Goal: Transaction & Acquisition: Purchase product/service

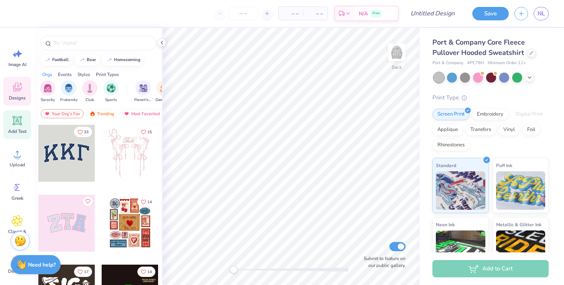
click at [17, 121] on icon at bounding box center [17, 120] width 7 height 7
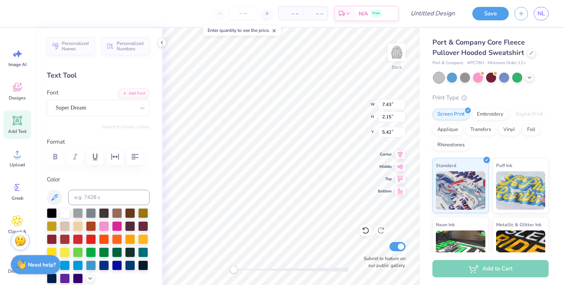
scroll to position [1, 1]
type textarea "Gann Volleyball 2025"
click at [135, 160] on icon "button" at bounding box center [134, 156] width 9 height 9
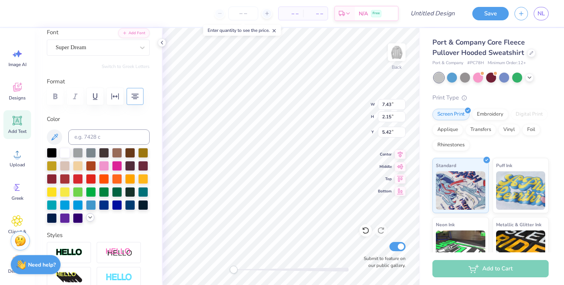
scroll to position [61, 0]
click at [90, 220] on div at bounding box center [90, 217] width 8 height 8
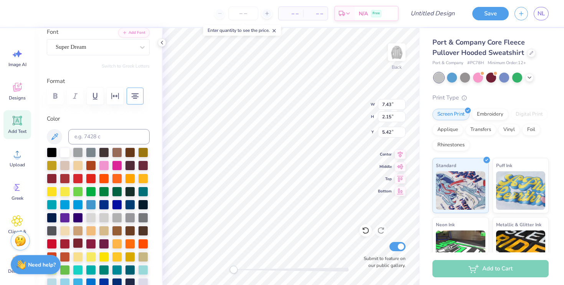
click at [74, 243] on div at bounding box center [78, 243] width 10 height 10
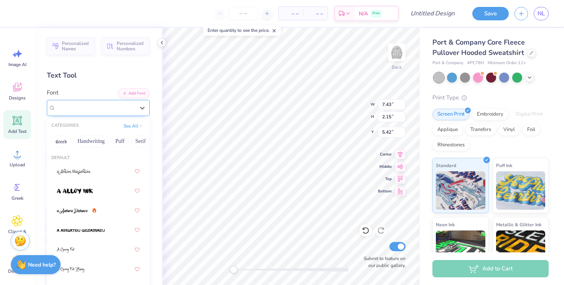
click at [83, 107] on div "Super Dream" at bounding box center [95, 108] width 81 height 12
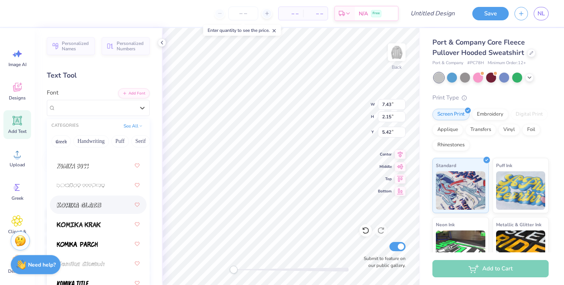
scroll to position [3194, 0]
click at [99, 211] on div at bounding box center [98, 205] width 83 height 14
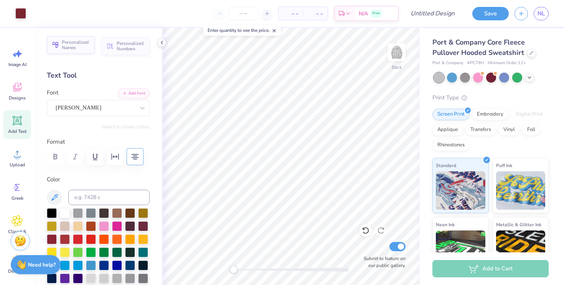
click at [89, 48] on span "Personalized Names" at bounding box center [76, 45] width 28 height 11
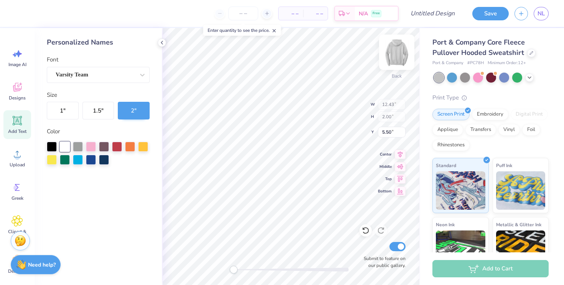
click at [397, 51] on img at bounding box center [396, 52] width 31 height 31
click at [390, 51] on img at bounding box center [396, 52] width 31 height 31
click at [163, 43] on icon at bounding box center [162, 43] width 6 height 6
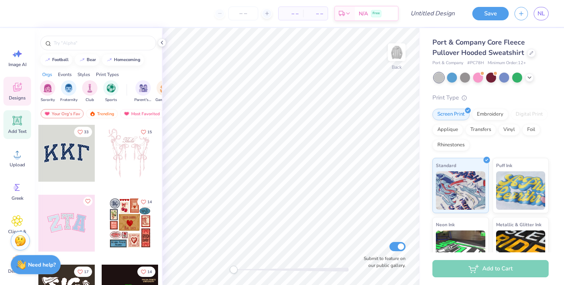
click at [20, 129] on span "Add Text" at bounding box center [17, 131] width 18 height 6
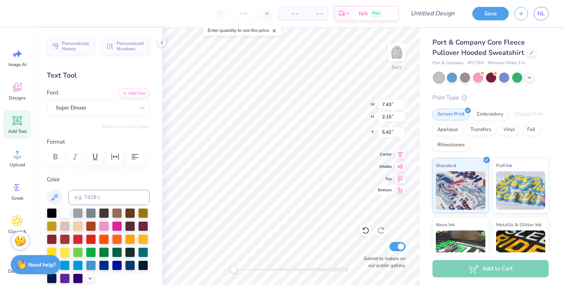
scroll to position [0, 0]
type textarea "Gann Vball 2025"
click at [137, 155] on icon "button" at bounding box center [134, 156] width 9 height 9
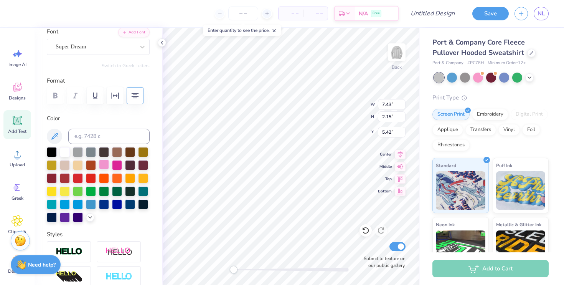
scroll to position [65, 0]
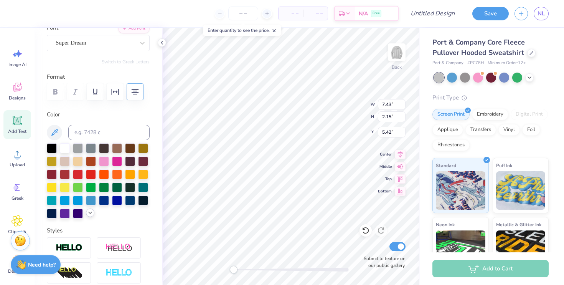
click at [87, 212] on icon at bounding box center [90, 212] width 6 height 6
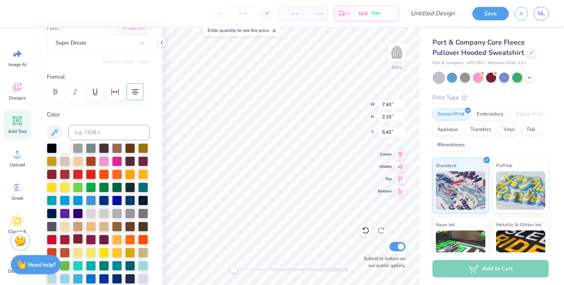
click at [79, 236] on div at bounding box center [78, 239] width 10 height 10
click at [123, 157] on div at bounding box center [98, 226] width 103 height 166
click at [119, 158] on div at bounding box center [117, 160] width 10 height 10
click at [105, 160] on div at bounding box center [104, 160] width 10 height 10
click at [115, 161] on div at bounding box center [117, 160] width 10 height 10
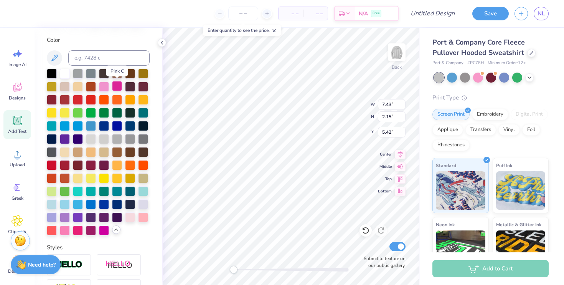
scroll to position [140, 0]
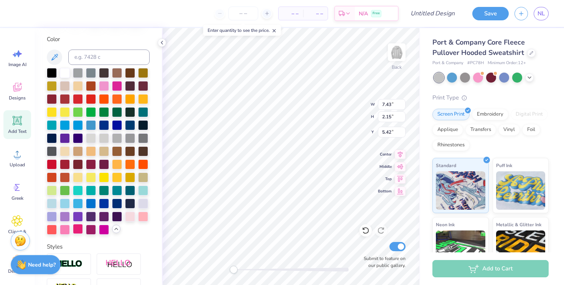
click at [79, 227] on div at bounding box center [78, 229] width 10 height 10
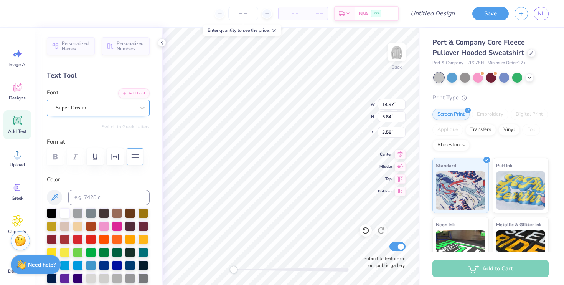
click at [86, 106] on div "Super Dream" at bounding box center [95, 108] width 81 height 12
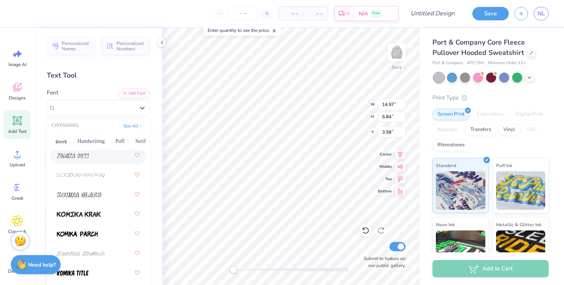
scroll to position [3205, 0]
click at [92, 201] on div at bounding box center [98, 195] width 83 height 14
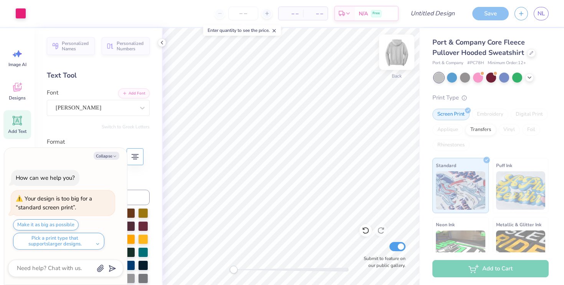
click at [399, 47] on img at bounding box center [396, 52] width 31 height 31
click at [73, 46] on span "Personalized Names" at bounding box center [76, 45] width 28 height 11
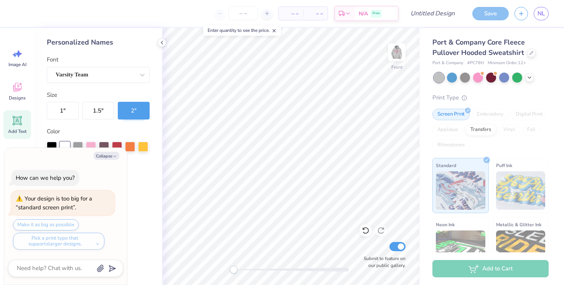
drag, startPoint x: 17, startPoint y: 119, endPoint x: 23, endPoint y: 116, distance: 6.2
click at [17, 119] on icon at bounding box center [17, 120] width 7 height 7
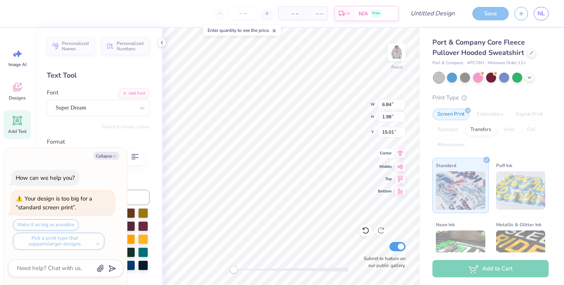
scroll to position [0, 0]
type textarea "x"
type textarea "TEX"
type textarea "x"
type textarea "TE"
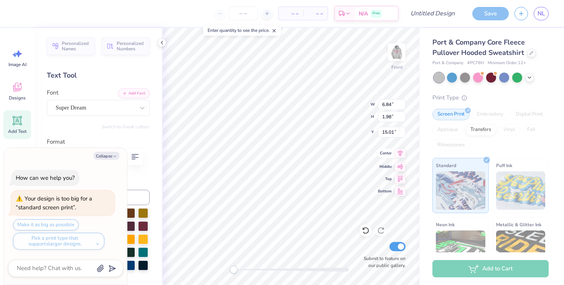
type textarea "x"
type textarea "T"
type textarea "x"
type textarea "L"
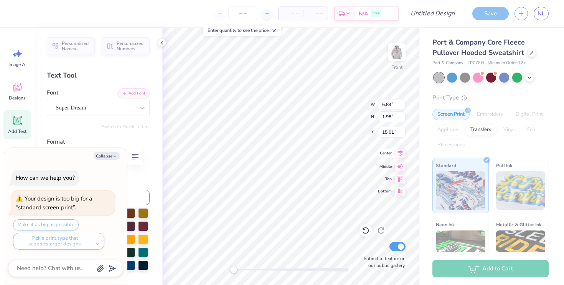
type textarea "x"
type textarea "Li"
type textarea "x"
type textarea "Lip"
type textarea "x"
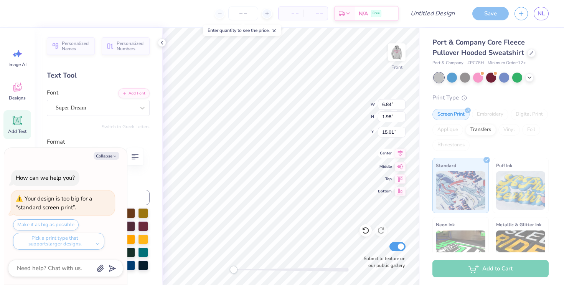
type textarea "Lipp"
type textarea "x"
type textarea "Lippm"
type textarea "x"
type textarea "Lippma"
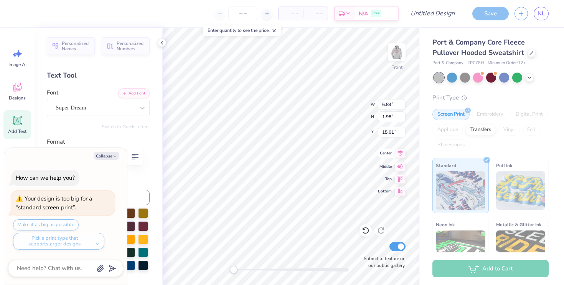
type textarea "x"
type textarea "Lippman"
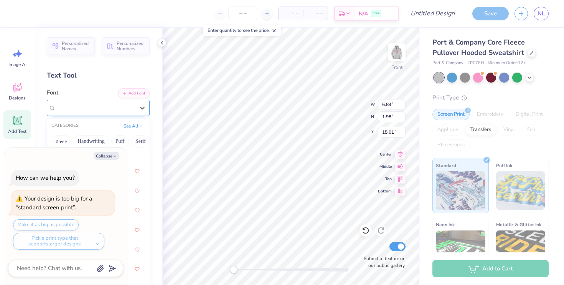
click at [97, 109] on div "Super Dream" at bounding box center [95, 108] width 81 height 12
click at [114, 152] on button "Collapse" at bounding box center [107, 156] width 26 height 8
type textarea "x"
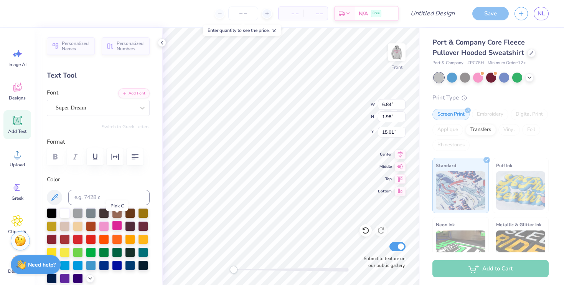
scroll to position [19, 0]
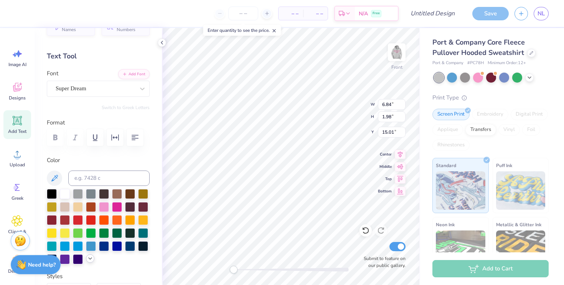
click at [87, 259] on icon at bounding box center [90, 258] width 6 height 6
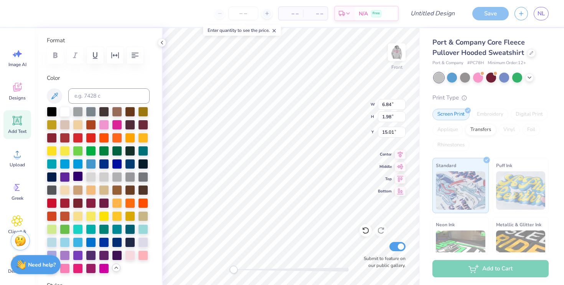
scroll to position [102, 0]
click at [79, 265] on div at bounding box center [78, 267] width 10 height 10
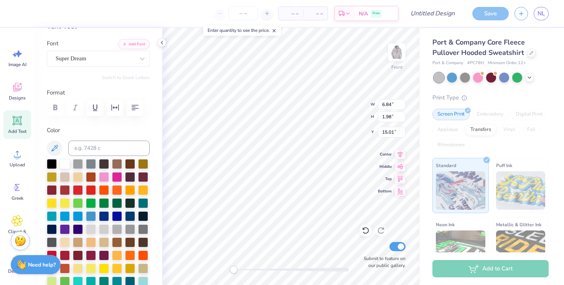
scroll to position [0, 0]
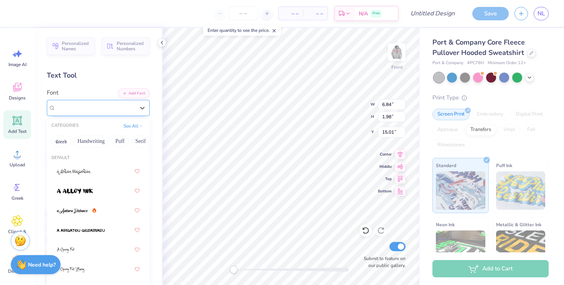
click at [93, 106] on div "Super Dream" at bounding box center [95, 108] width 81 height 12
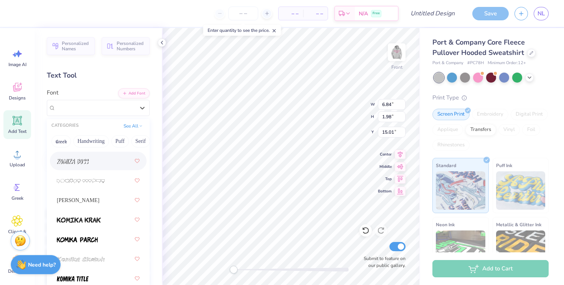
scroll to position [3198, 0]
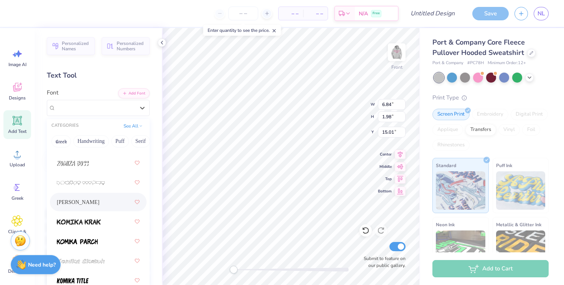
click at [89, 198] on span "[PERSON_NAME]" at bounding box center [78, 202] width 43 height 8
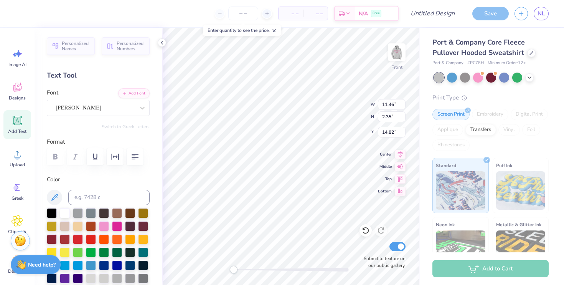
click at [18, 116] on icon at bounding box center [18, 121] width 12 height 12
type input "6.84"
type input "1.98"
type input "15.01"
type textarea "T"
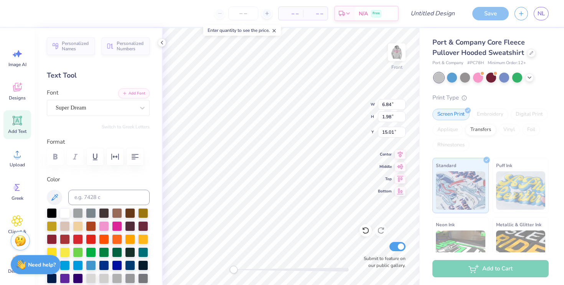
type textarea "38"
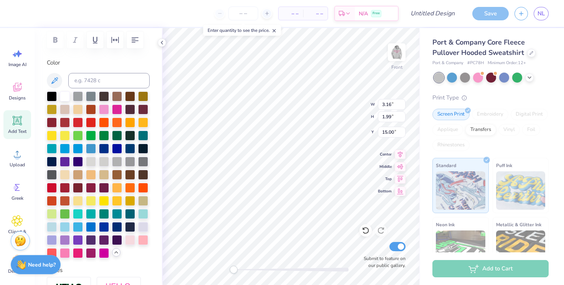
scroll to position [116, 0]
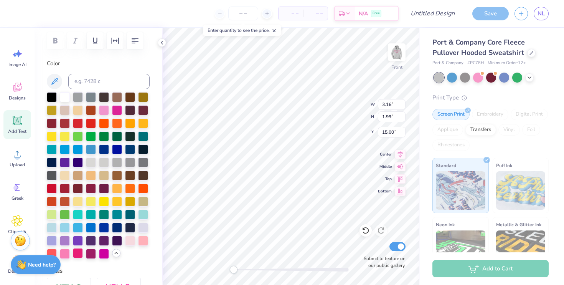
click at [77, 252] on div at bounding box center [78, 253] width 10 height 10
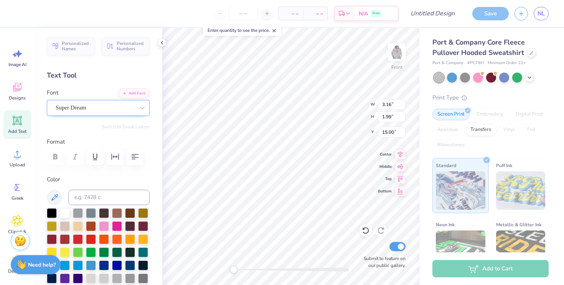
click at [87, 109] on div "Super Dream" at bounding box center [95, 108] width 81 height 12
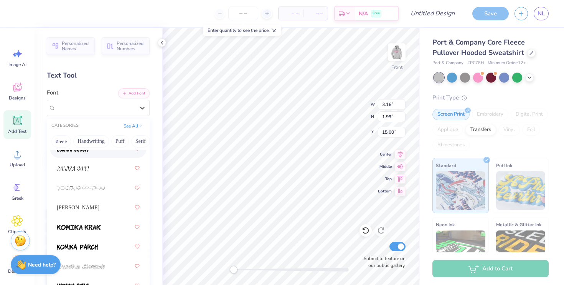
scroll to position [3190, 0]
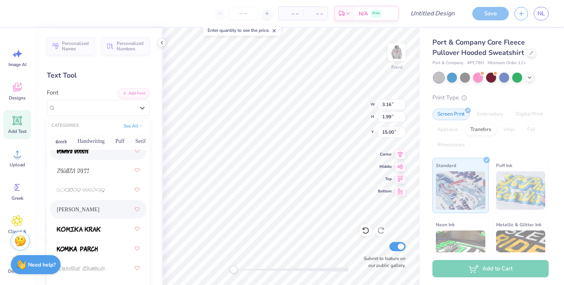
click at [91, 214] on div "Komika Glaze" at bounding box center [98, 209] width 83 height 14
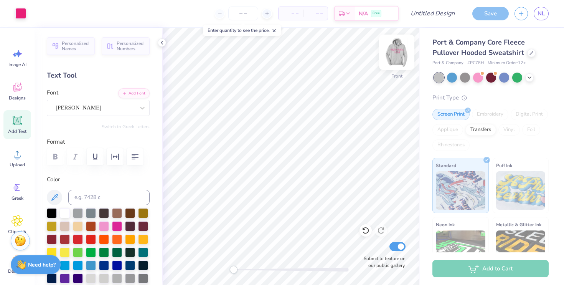
click at [397, 60] on img at bounding box center [396, 52] width 31 height 31
click at [397, 60] on img at bounding box center [396, 52] width 15 height 15
click at [501, 269] on div "Add to Cart" at bounding box center [490, 268] width 116 height 17
click at [399, 247] on input "Submit to feature on our public gallery." at bounding box center [397, 246] width 16 height 9
checkbox input "false"
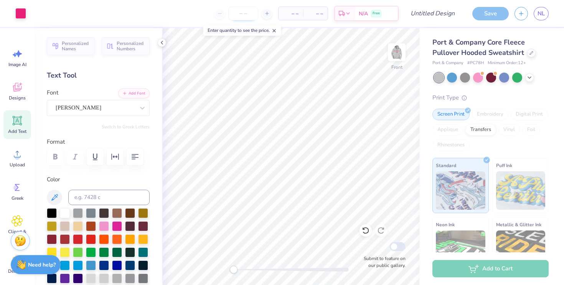
click at [236, 16] on input "number" at bounding box center [243, 14] width 30 height 14
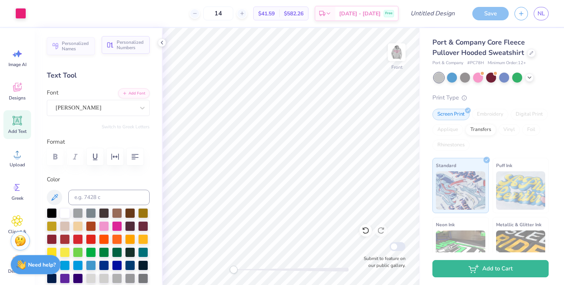
type input "14"
click at [118, 48] on span "Personalized Numbers" at bounding box center [131, 45] width 28 height 11
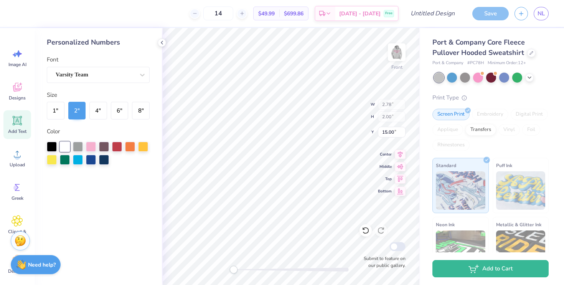
type input "14.29"
type input "8.80"
type input "10.80"
type input "11.46"
type input "2.35"
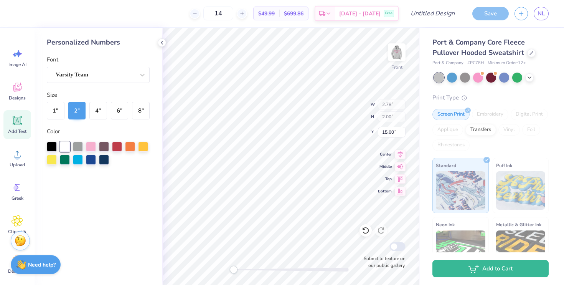
type input "7.83"
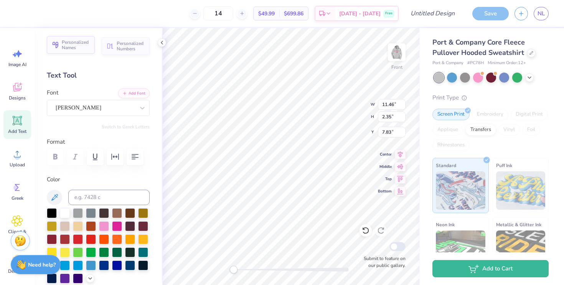
click at [65, 46] on span "Personalized Names" at bounding box center [76, 45] width 28 height 11
type input "12.43"
type input "2.00"
type input "15.00"
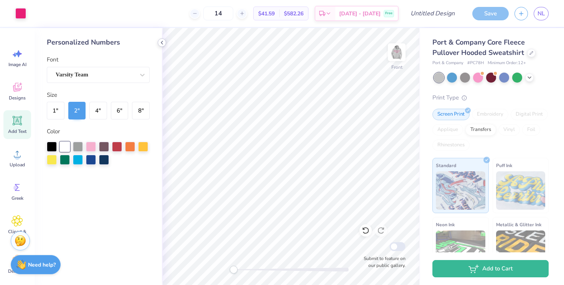
click at [161, 42] on icon at bounding box center [162, 43] width 6 height 6
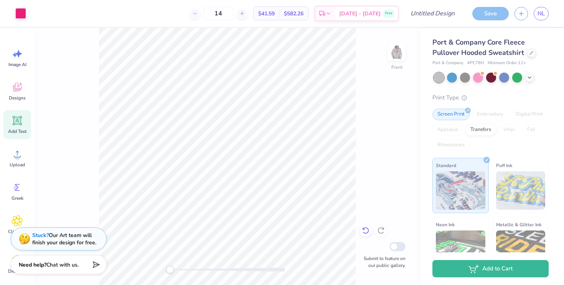
click at [362, 231] on icon at bounding box center [366, 230] width 8 height 8
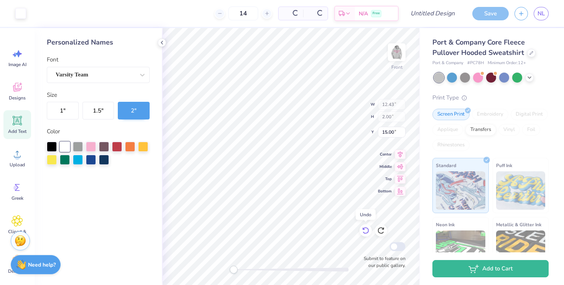
click at [362, 231] on icon at bounding box center [366, 230] width 8 height 8
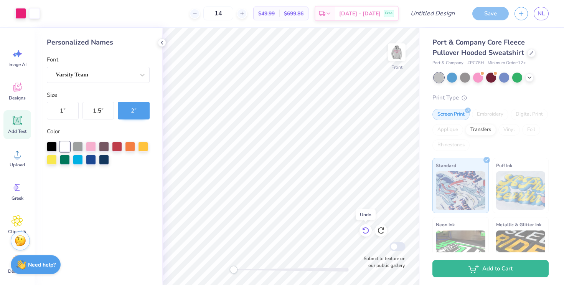
click at [367, 230] on icon at bounding box center [366, 230] width 8 height 8
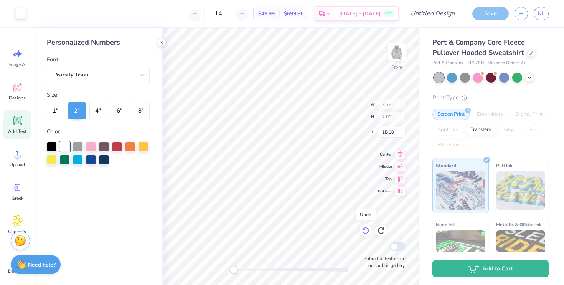
click at [367, 230] on icon at bounding box center [366, 230] width 8 height 8
click at [383, 230] on icon at bounding box center [381, 230] width 8 height 8
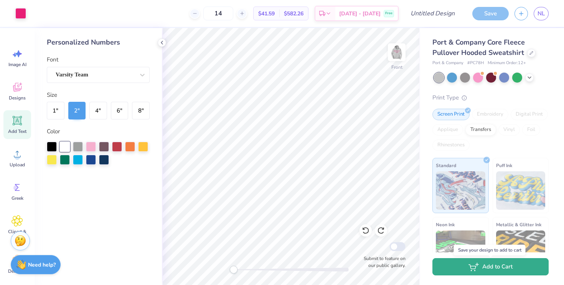
click at [493, 272] on button "Add to Cart" at bounding box center [490, 266] width 116 height 17
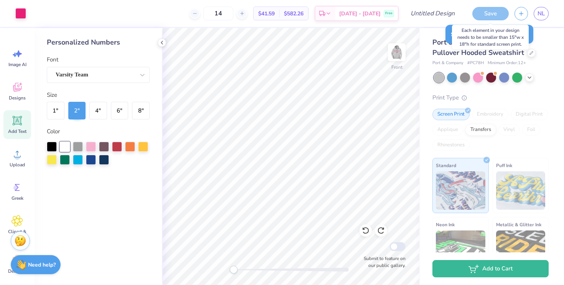
click at [493, 15] on div "Save" at bounding box center [490, 13] width 36 height 13
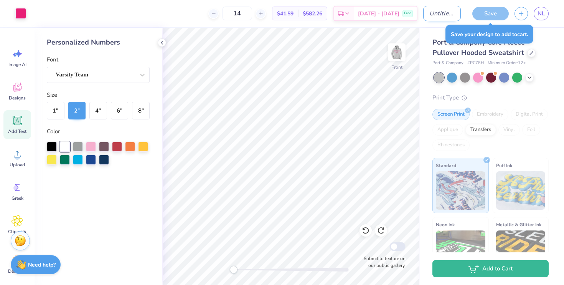
click at [449, 17] on input "Design Title" at bounding box center [442, 13] width 38 height 15
type input "[PERSON_NAME] vball"
click at [491, 10] on div "Save" at bounding box center [490, 13] width 36 height 13
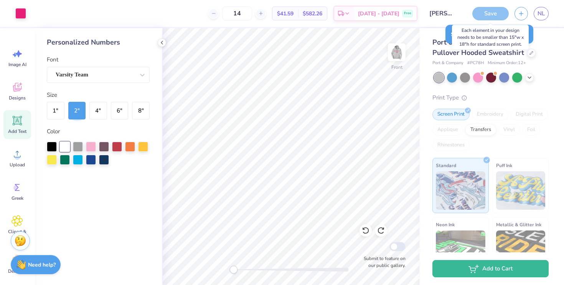
click at [492, 17] on div "Save" at bounding box center [490, 13] width 36 height 13
click at [493, 12] on div "Save" at bounding box center [490, 13] width 36 height 13
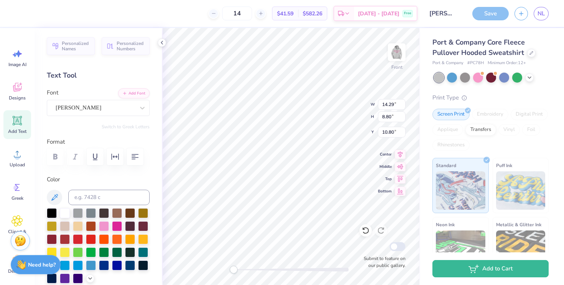
type input "11.46"
type input "2.35"
type input "7.83"
click at [487, 15] on div "Save" at bounding box center [490, 13] width 36 height 13
click at [492, 18] on div "Save" at bounding box center [490, 13] width 36 height 13
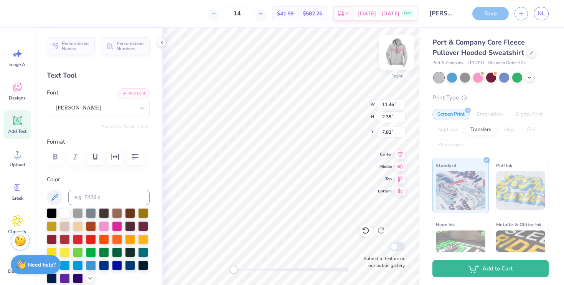
click at [398, 45] on img at bounding box center [396, 52] width 31 height 31
type input "12.46"
type input "2.55"
type input "2.21"
type input "17.37"
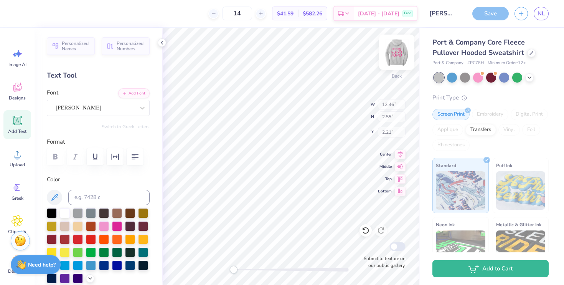
type input "6.11"
type input "3.45"
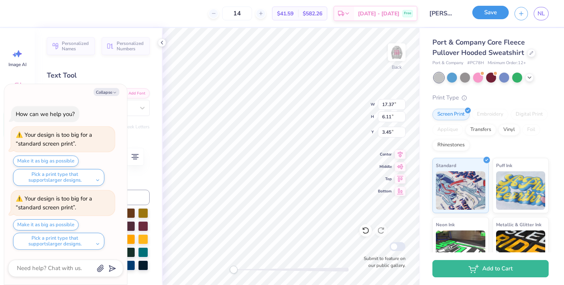
click at [492, 14] on button "Save" at bounding box center [490, 12] width 36 height 13
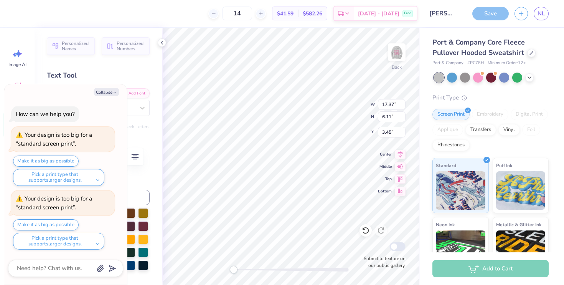
click at [496, 269] on div "Add to Cart" at bounding box center [490, 268] width 116 height 17
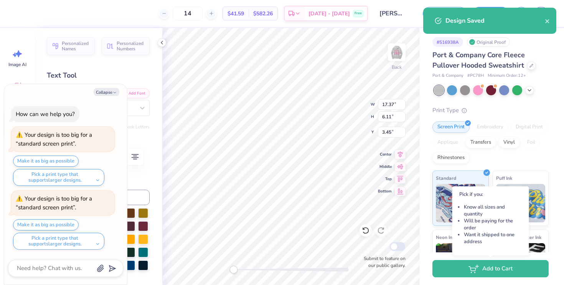
click at [496, 269] on button "Add to Cart" at bounding box center [490, 268] width 116 height 17
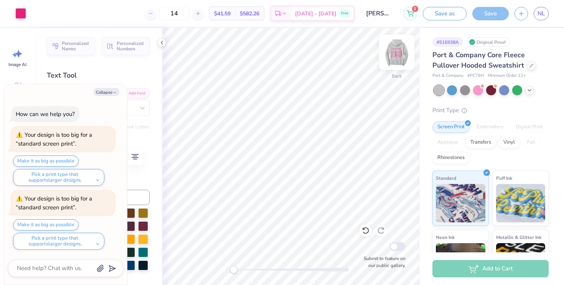
click at [398, 54] on img at bounding box center [396, 52] width 31 height 31
click at [399, 54] on img at bounding box center [396, 52] width 31 height 31
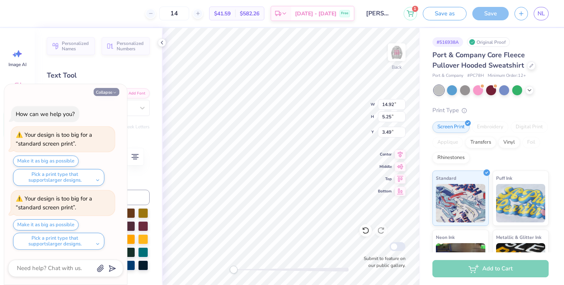
click at [111, 94] on button "Collapse" at bounding box center [107, 92] width 26 height 8
type textarea "x"
type input "3.52"
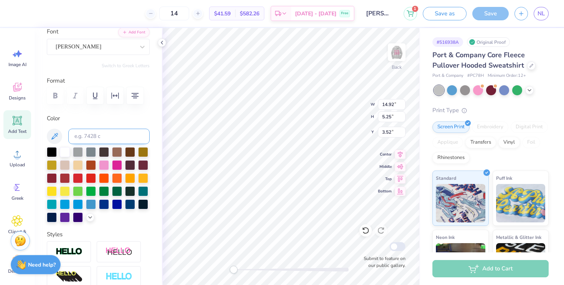
scroll to position [61, 0]
click at [88, 218] on icon at bounding box center [90, 216] width 6 height 6
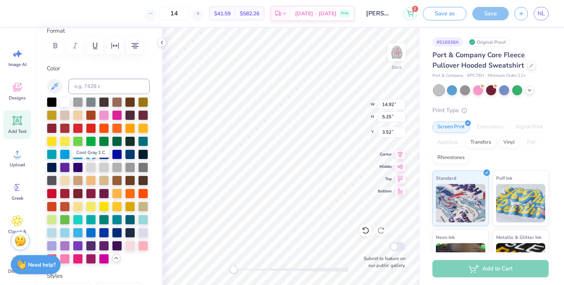
scroll to position [110, 0]
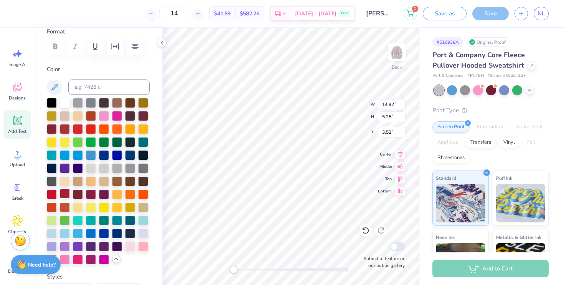
click at [68, 196] on div at bounding box center [65, 193] width 10 height 10
click at [384, 56] on div at bounding box center [396, 52] width 35 height 35
type input "13.72"
type input "4.83"
type input "9.04"
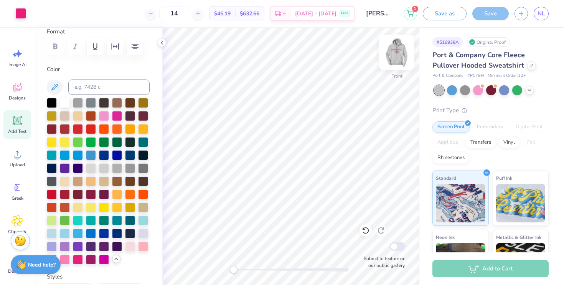
click at [404, 51] on img at bounding box center [396, 52] width 31 height 31
click at [395, 50] on img at bounding box center [396, 52] width 31 height 31
click at [66, 195] on div at bounding box center [65, 193] width 10 height 10
type input "13.17"
type input "8.11"
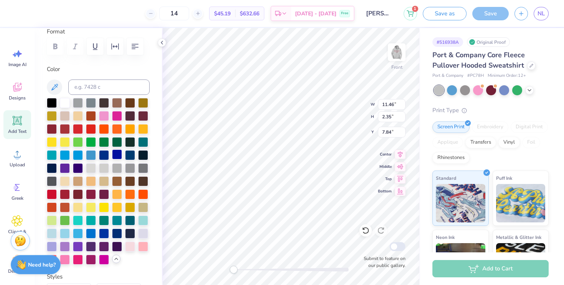
type input "11.09"
click at [63, 194] on div at bounding box center [65, 193] width 10 height 10
click at [397, 54] on img at bounding box center [396, 52] width 31 height 31
click at [400, 54] on img at bounding box center [396, 52] width 31 height 31
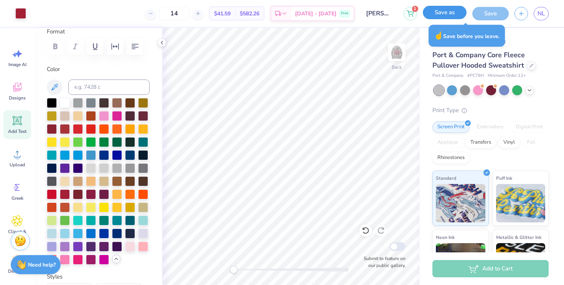
click at [450, 9] on button "Save as" at bounding box center [445, 12] width 44 height 13
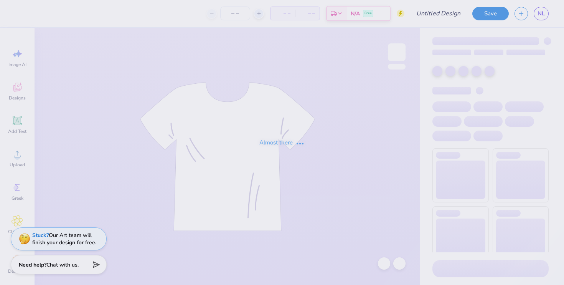
type input "[PERSON_NAME] vball"
type input "14"
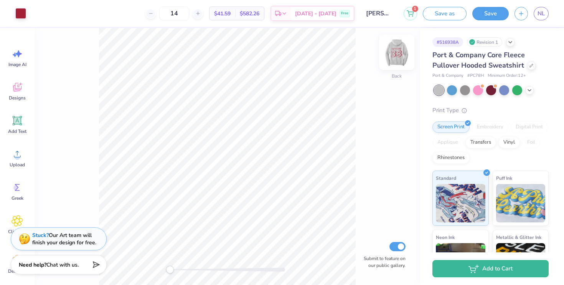
click at [403, 52] on img at bounding box center [396, 52] width 31 height 31
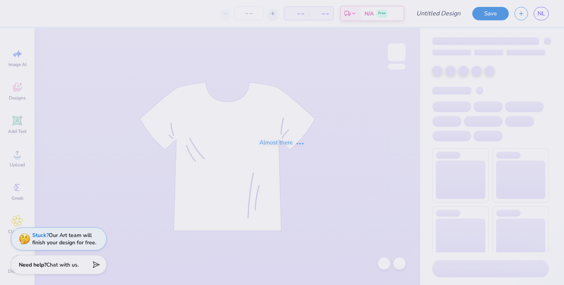
type input "[PERSON_NAME] vball"
type input "14"
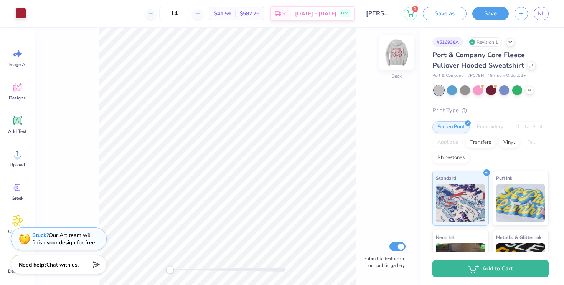
click at [402, 53] on img at bounding box center [396, 52] width 31 height 31
click at [402, 53] on img at bounding box center [396, 52] width 15 height 15
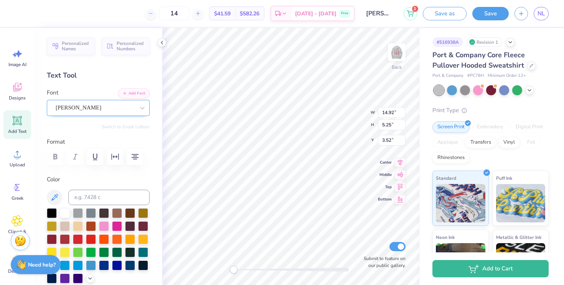
click at [93, 111] on div "Komika Glaze" at bounding box center [95, 108] width 81 height 12
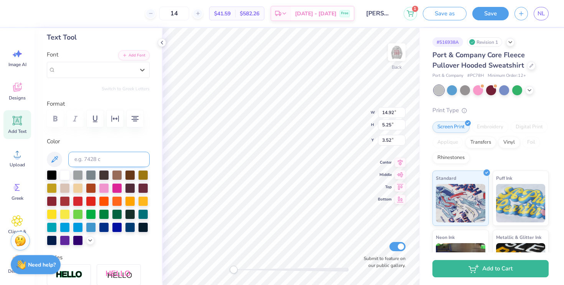
scroll to position [44, 0]
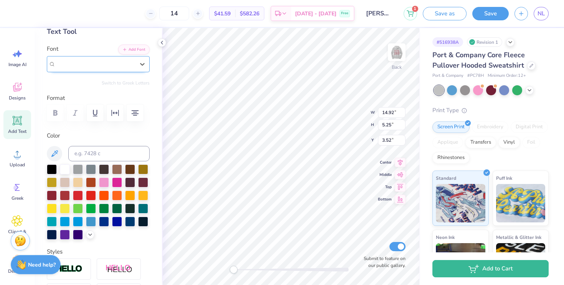
click at [97, 61] on div "Komika Glaze" at bounding box center [95, 63] width 79 height 9
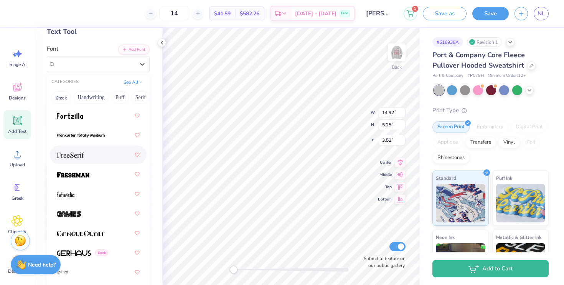
scroll to position [2413, 0]
click at [91, 178] on div at bounding box center [98, 173] width 83 height 14
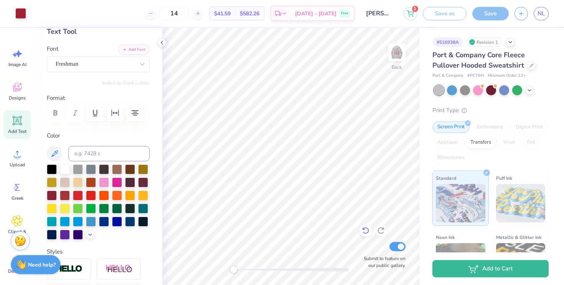
click at [366, 229] on icon at bounding box center [366, 230] width 8 height 8
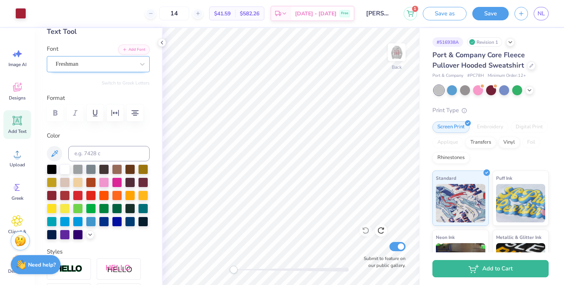
click at [90, 66] on div "Freshman" at bounding box center [95, 64] width 81 height 12
click at [93, 57] on div "Freshman" at bounding box center [98, 64] width 103 height 16
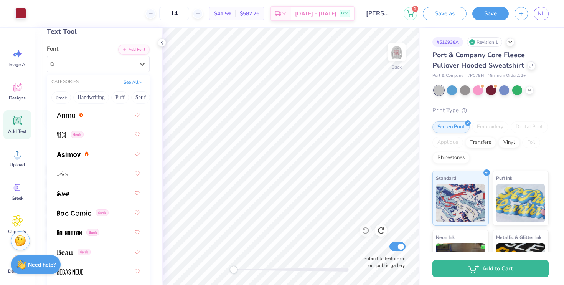
scroll to position [260, 0]
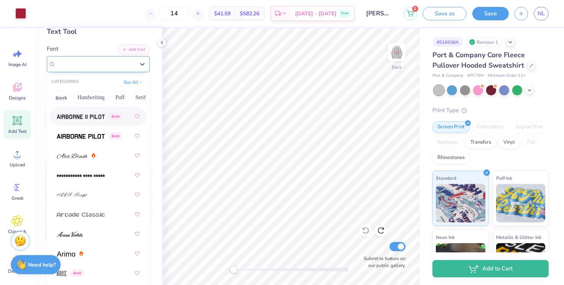
click at [76, 62] on span "Freshman" at bounding box center [67, 63] width 23 height 9
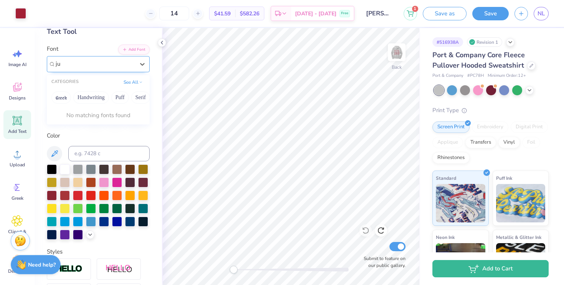
type input "j"
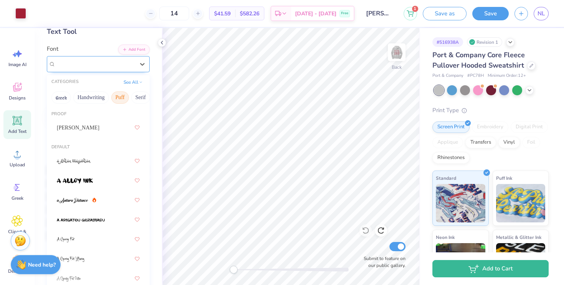
click at [120, 97] on button "Puff" at bounding box center [120, 97] width 18 height 12
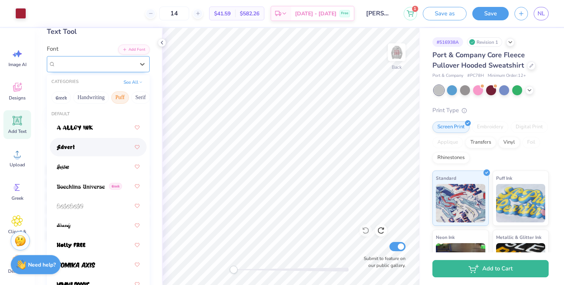
click at [78, 152] on div at bounding box center [98, 147] width 83 height 14
click at [101, 61] on div "Freshman" at bounding box center [87, 64] width 65 height 12
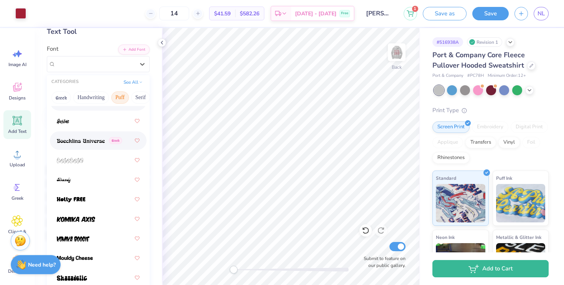
scroll to position [45, 0]
click at [95, 214] on div at bounding box center [98, 220] width 83 height 14
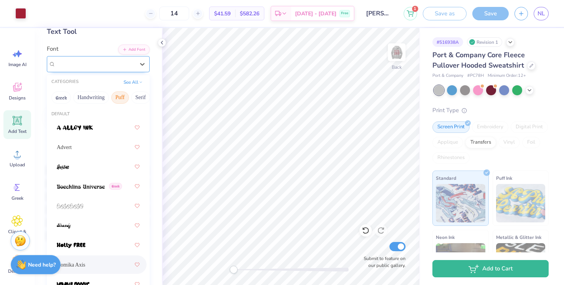
click at [97, 60] on div "Komika Axis" at bounding box center [95, 64] width 81 height 12
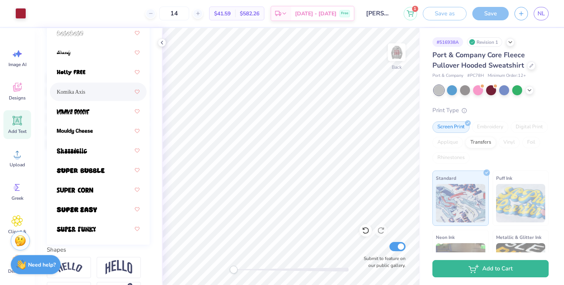
scroll to position [134, 0]
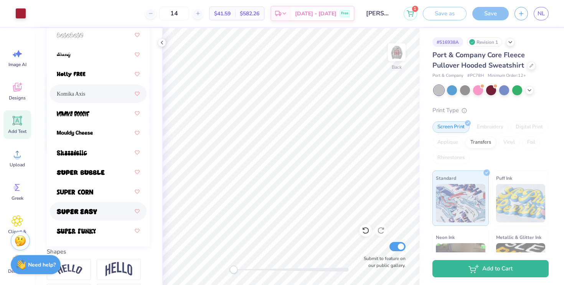
click at [101, 210] on div at bounding box center [98, 211] width 83 height 14
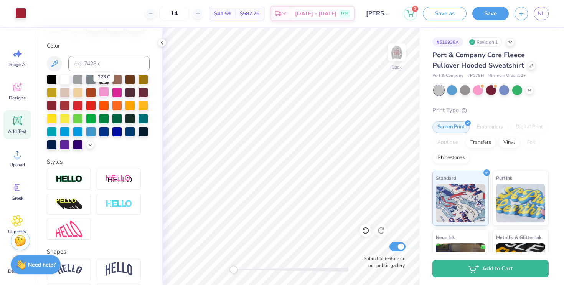
scroll to position [0, 0]
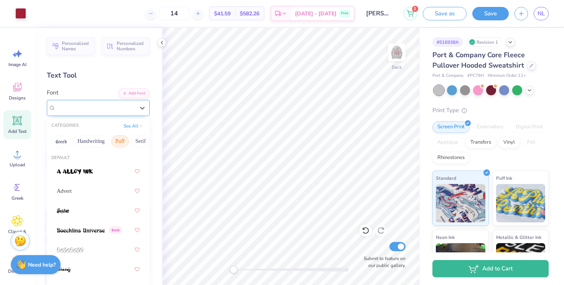
click at [108, 107] on div "Super Easy" at bounding box center [95, 108] width 81 height 12
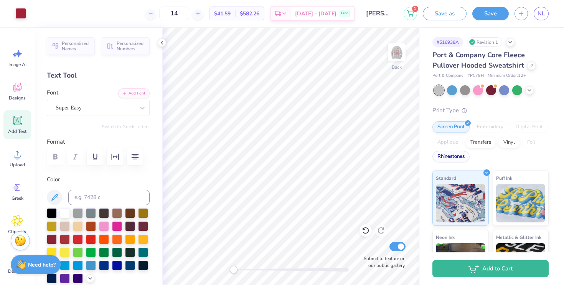
click at [458, 155] on div "Rhinestones" at bounding box center [450, 157] width 37 height 12
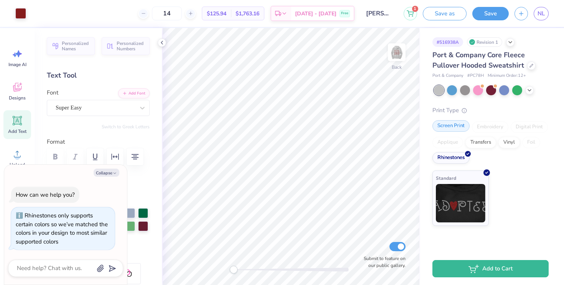
click at [458, 127] on div "Screen Print" at bounding box center [450, 126] width 37 height 12
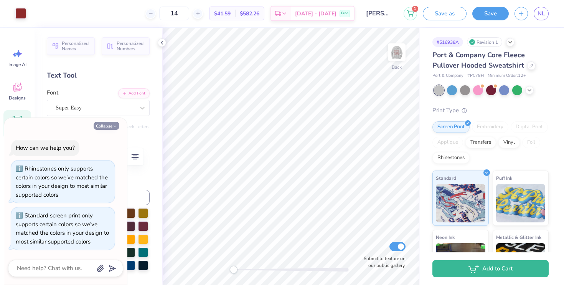
click at [118, 123] on button "Collapse" at bounding box center [107, 126] width 26 height 8
type textarea "x"
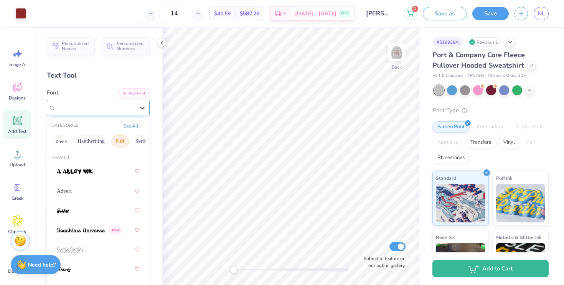
click at [131, 110] on div "Super Easy" at bounding box center [95, 108] width 81 height 12
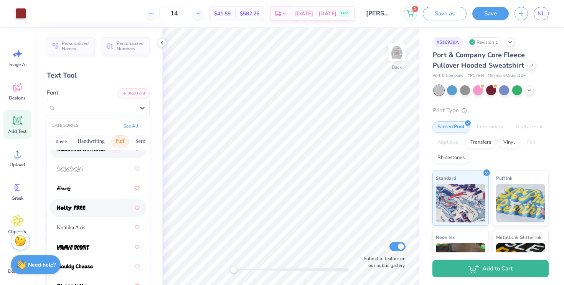
scroll to position [79, 0]
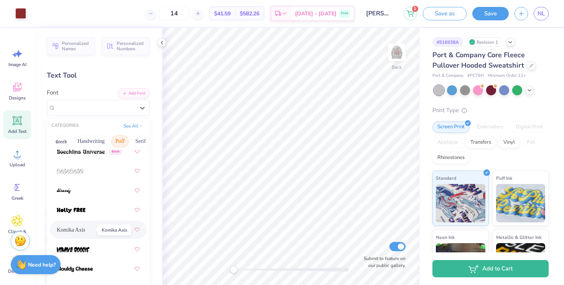
click at [85, 230] on span "Komika Axis" at bounding box center [71, 230] width 28 height 8
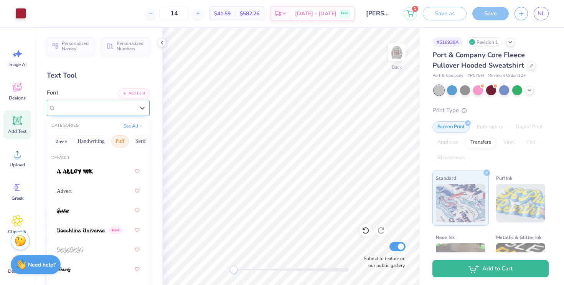
click at [83, 104] on div "Komika Axis" at bounding box center [95, 108] width 81 height 12
click at [85, 164] on div at bounding box center [98, 171] width 97 height 18
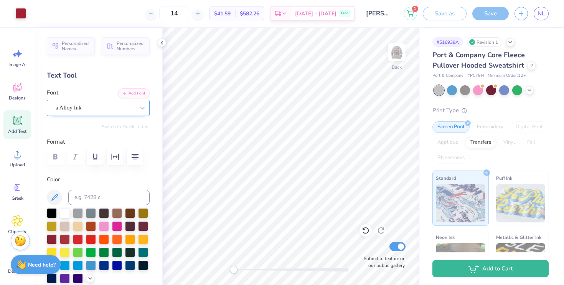
click at [108, 107] on div "a Alloy Ink" at bounding box center [95, 108] width 81 height 12
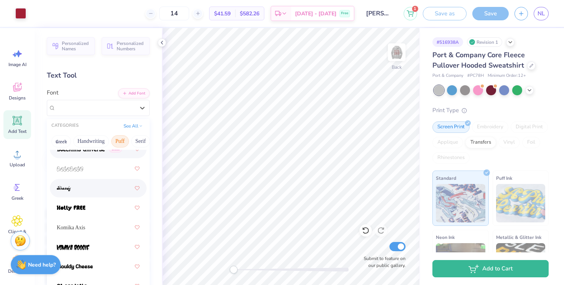
scroll to position [80, 0]
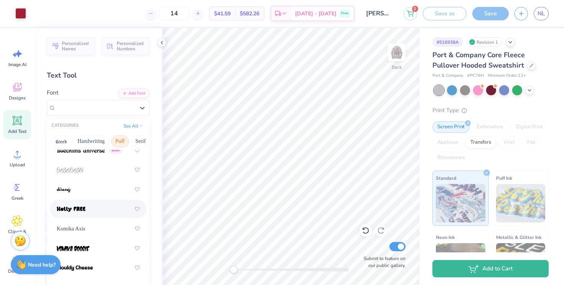
click at [91, 211] on div at bounding box center [98, 209] width 83 height 14
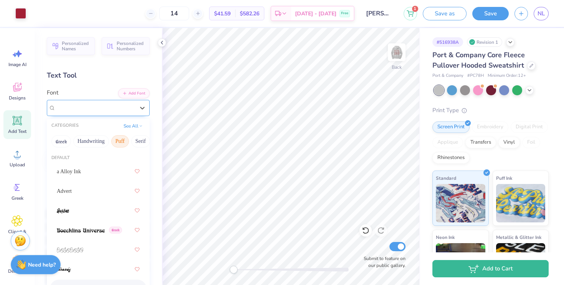
click at [99, 107] on div "[PERSON_NAME]" at bounding box center [95, 108] width 81 height 12
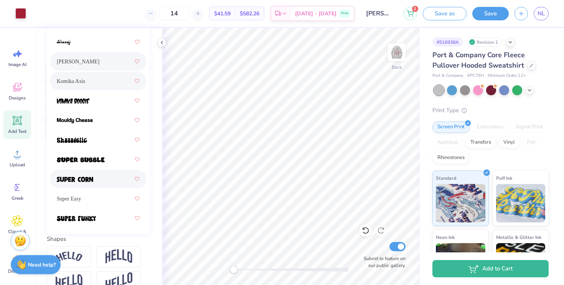
scroll to position [153, 0]
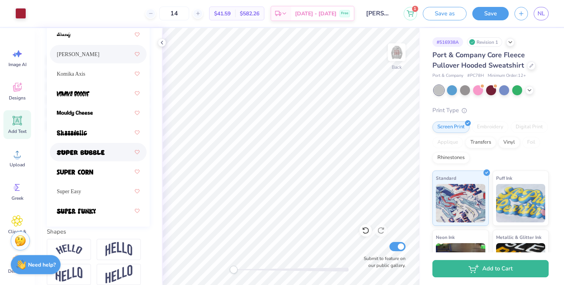
click at [85, 157] on div at bounding box center [98, 152] width 83 height 14
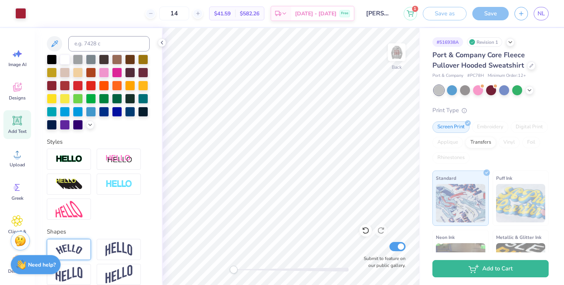
click at [75, 246] on img at bounding box center [69, 249] width 27 height 10
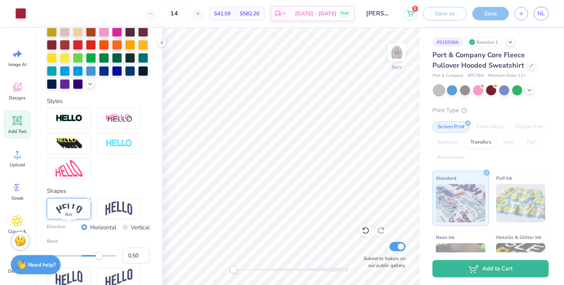
scroll to position [193, 0]
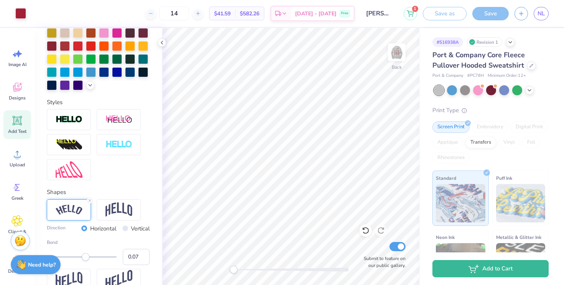
type input "0.05"
drag, startPoint x: 99, startPoint y: 257, endPoint x: 84, endPoint y: 262, distance: 16.0
click at [84, 262] on div "Bend 0.05" at bounding box center [98, 252] width 103 height 26
type input "0.24"
drag, startPoint x: 84, startPoint y: 259, endPoint x: 90, endPoint y: 261, distance: 6.7
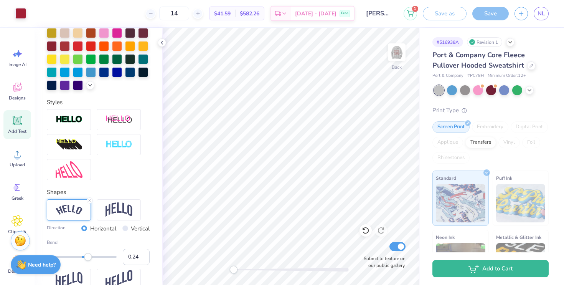
click at [90, 261] on div "Bend 0.24" at bounding box center [98, 252] width 103 height 26
click at [94, 261] on div "Bend 0.24" at bounding box center [98, 252] width 103 height 26
type input "0.52"
drag, startPoint x: 92, startPoint y: 259, endPoint x: 100, endPoint y: 259, distance: 7.3
click at [100, 259] on div "Accessibility label" at bounding box center [99, 257] width 8 height 8
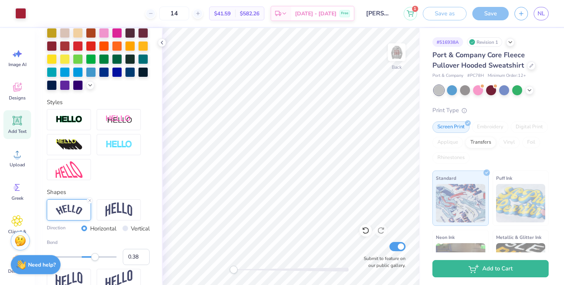
type input "0.37"
drag, startPoint x: 100, startPoint y: 259, endPoint x: 95, endPoint y: 258, distance: 5.0
click at [95, 258] on div "Accessibility label" at bounding box center [95, 257] width 8 height 8
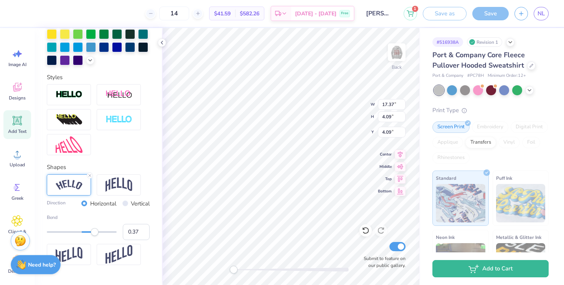
scroll to position [217, 0]
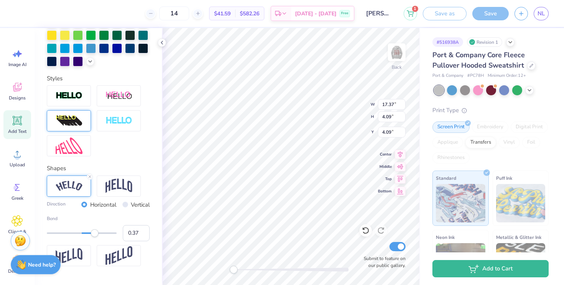
click at [85, 120] on div at bounding box center [69, 120] width 44 height 21
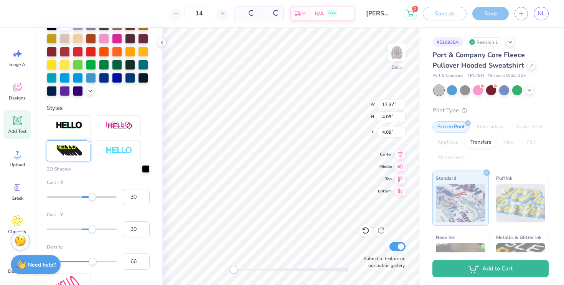
scroll to position [246, 0]
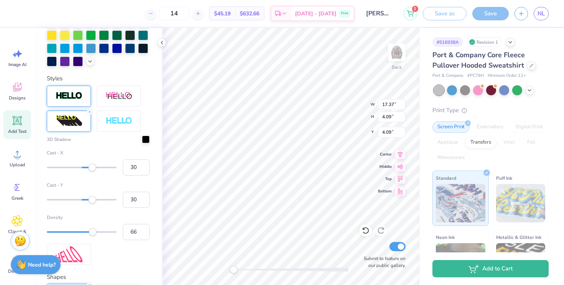
click at [86, 94] on div at bounding box center [69, 96] width 44 height 21
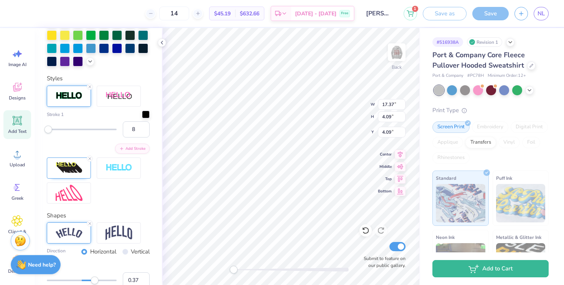
type input "9"
drag, startPoint x: 47, startPoint y: 128, endPoint x: 53, endPoint y: 129, distance: 5.8
click at [52, 129] on div "Accessibility label" at bounding box center [49, 129] width 8 height 8
click at [89, 157] on line at bounding box center [90, 158] width 2 height 2
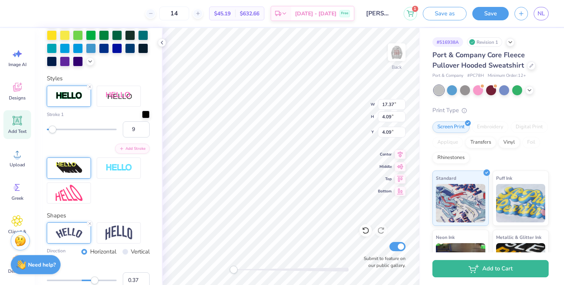
type textarea "x"
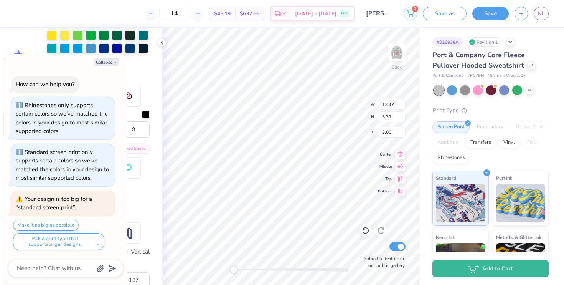
type input "13.47"
type input "3.31"
type input "3.00"
click at [148, 112] on div at bounding box center [146, 114] width 8 height 8
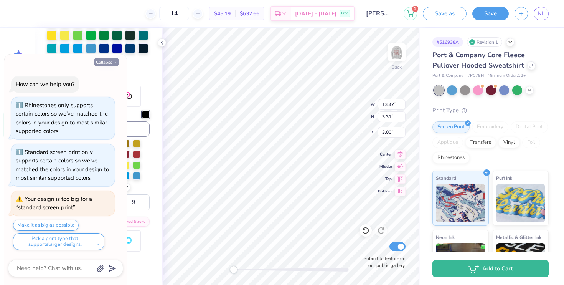
click at [111, 61] on button "Collapse" at bounding box center [107, 62] width 26 height 8
type textarea "x"
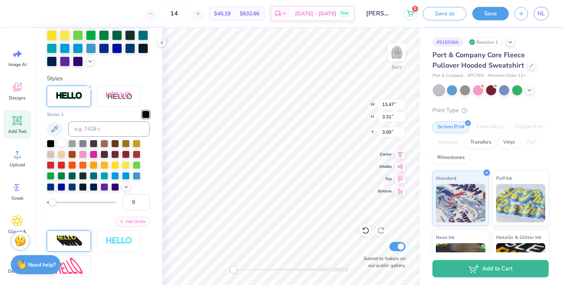
click at [63, 143] on div at bounding box center [62, 143] width 8 height 8
type input "1"
drag, startPoint x: 53, startPoint y: 200, endPoint x: 27, endPoint y: 201, distance: 26.1
click at [28, 201] on div "14 $45.19 Per Item $632.66 Total Est. Delivery Sep 20 - 23 Free Design Title Ga…" at bounding box center [282, 142] width 564 height 285
type input "2"
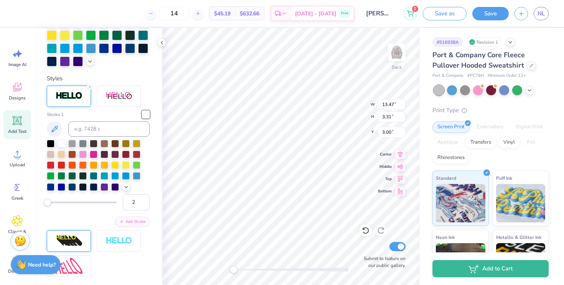
click at [47, 203] on div "Accessibility label" at bounding box center [48, 202] width 8 height 8
type input "3"
click at [48, 203] on div "Accessibility label" at bounding box center [49, 202] width 8 height 8
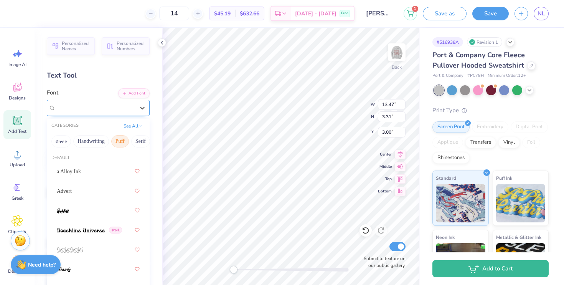
click at [103, 104] on div "Super Bubble" at bounding box center [95, 108] width 81 height 12
click at [118, 140] on button "Puff" at bounding box center [120, 141] width 18 height 12
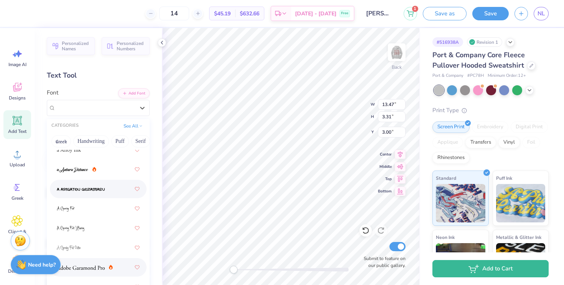
scroll to position [77, 0]
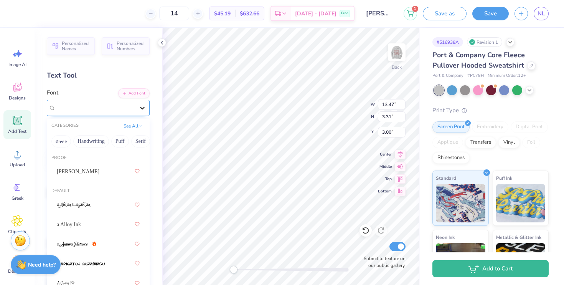
click at [140, 106] on icon at bounding box center [142, 108] width 8 height 8
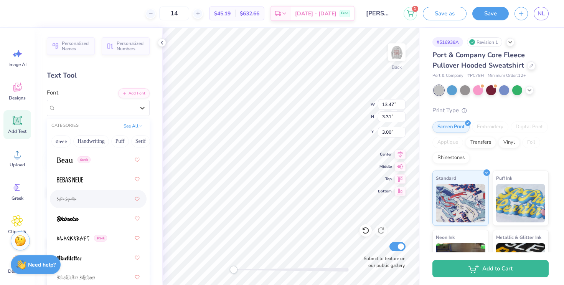
scroll to position [534, 0]
click at [91, 160] on div "Greek" at bounding box center [98, 160] width 83 height 14
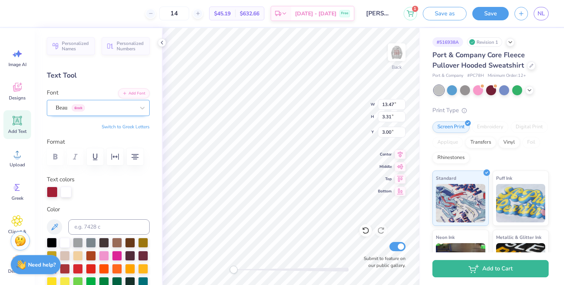
click at [103, 109] on div "Beau Greek" at bounding box center [95, 108] width 81 height 12
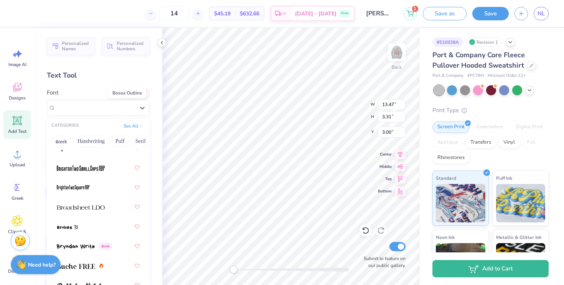
scroll to position [961, 0]
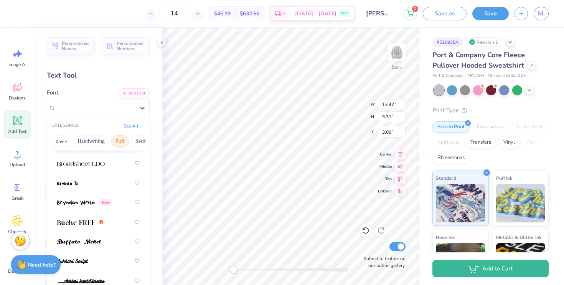
click at [121, 143] on button "Puff" at bounding box center [120, 141] width 18 height 12
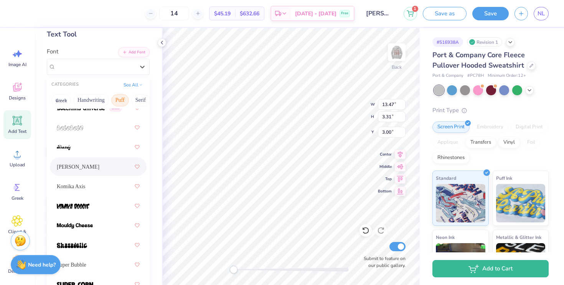
scroll to position [40, 0]
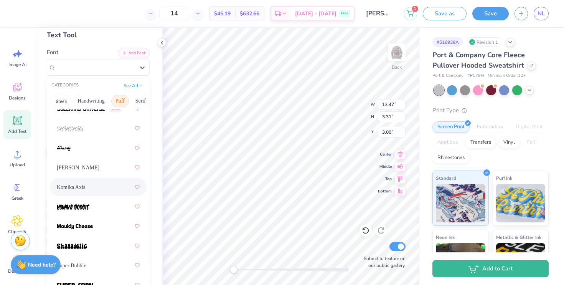
click at [84, 186] on span "Komika Axis" at bounding box center [71, 187] width 28 height 8
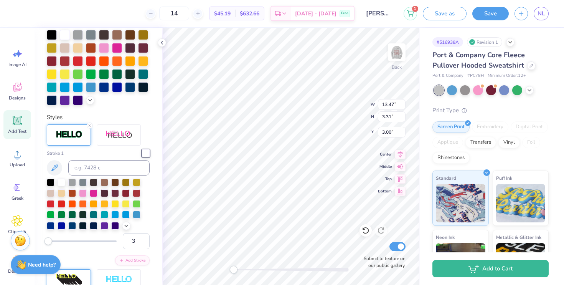
scroll to position [215, 0]
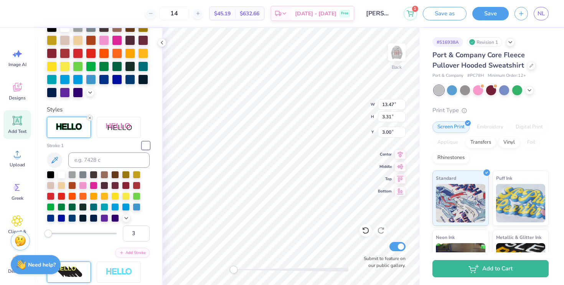
click at [90, 117] on line at bounding box center [90, 118] width 2 height 2
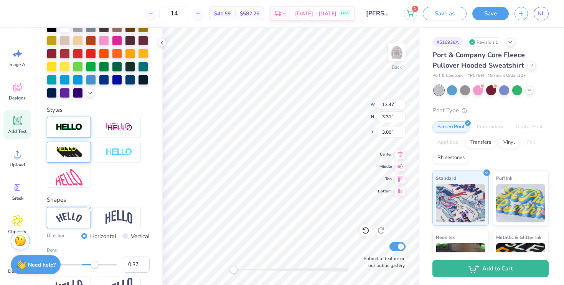
scroll to position [0, 0]
type textarea "Gann Vball 2025"
click at [91, 209] on line at bounding box center [90, 208] width 2 height 2
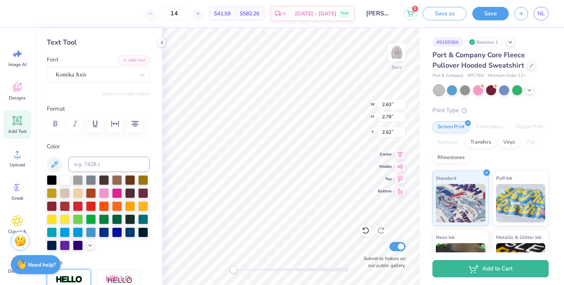
scroll to position [0, 0]
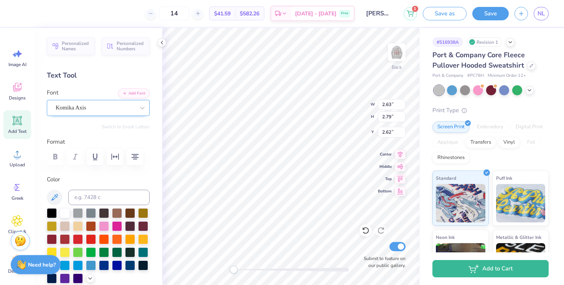
click at [95, 108] on div "Komika Axis" at bounding box center [95, 108] width 81 height 12
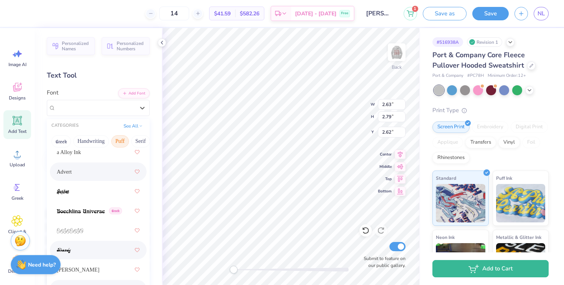
scroll to position [17, 0]
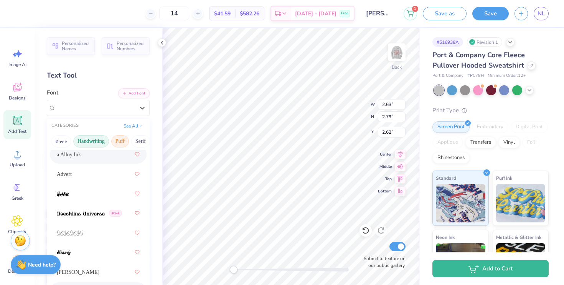
click at [93, 142] on button "Handwriting" at bounding box center [91, 141] width 36 height 12
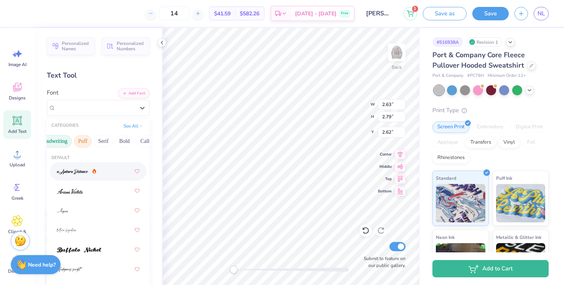
scroll to position [0, 38]
click at [108, 139] on button "Serif" at bounding box center [102, 141] width 19 height 12
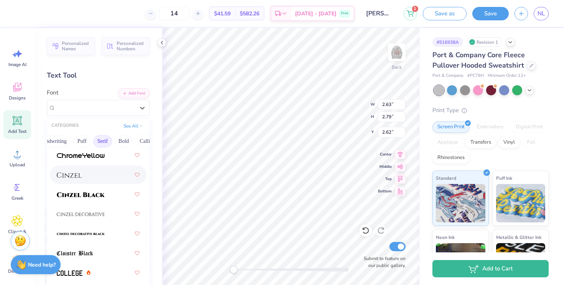
scroll to position [193, 0]
click at [90, 176] on div at bounding box center [98, 174] width 83 height 14
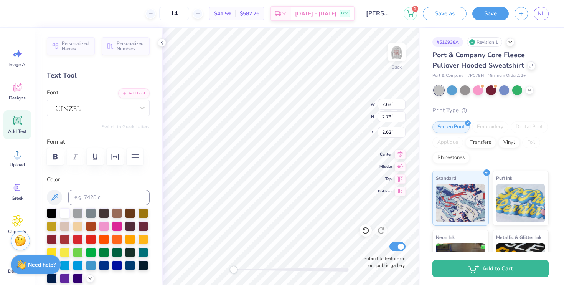
scroll to position [1, 0]
click at [132, 108] on div at bounding box center [95, 108] width 81 height 12
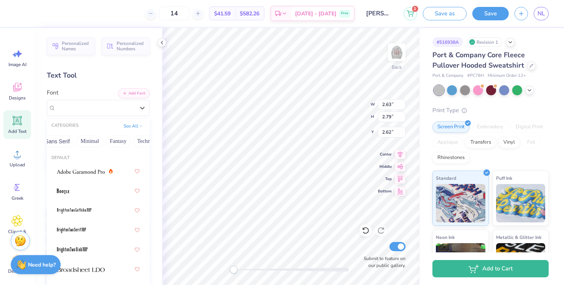
scroll to position [0, 194]
click at [69, 143] on button "Sans Serif" at bounding box center [54, 141] width 33 height 12
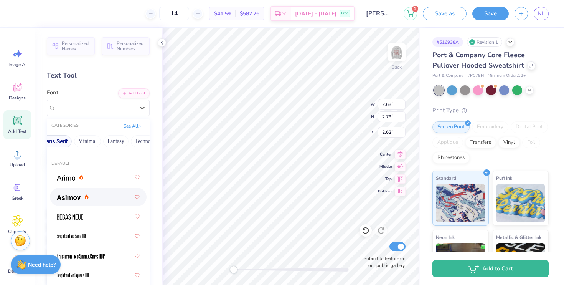
scroll to position [36, 0]
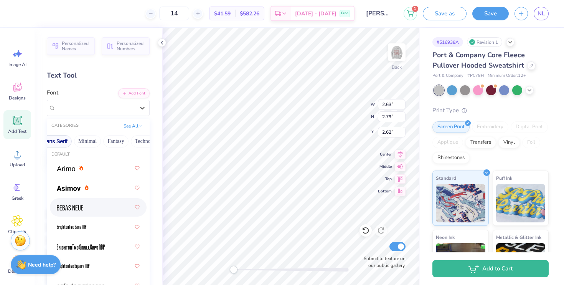
click at [91, 212] on div at bounding box center [98, 207] width 83 height 14
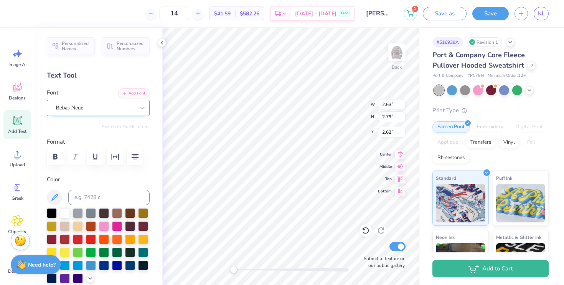
click at [92, 112] on div at bounding box center [95, 107] width 79 height 10
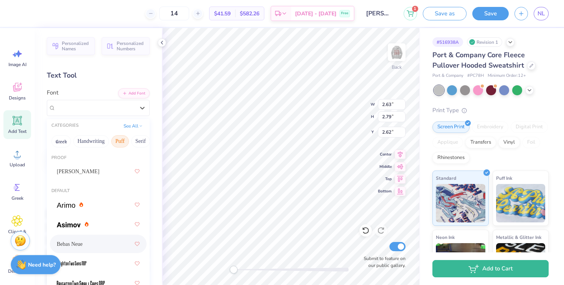
click at [112, 141] on button "Puff" at bounding box center [120, 141] width 18 height 12
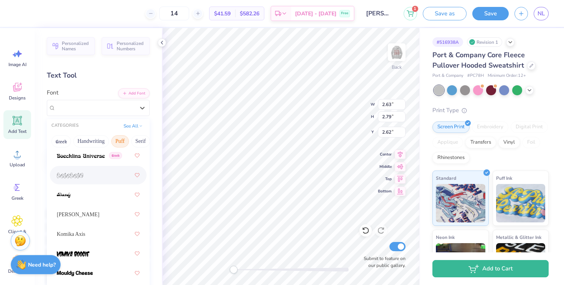
scroll to position [81, 0]
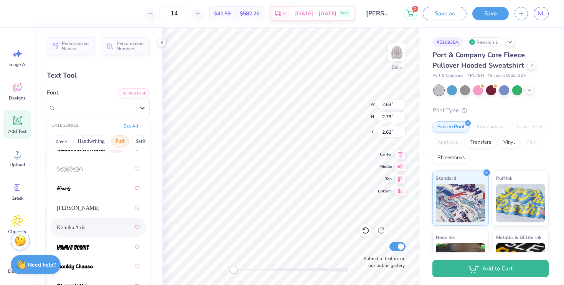
click at [111, 226] on div "Komika Axis" at bounding box center [98, 227] width 83 height 14
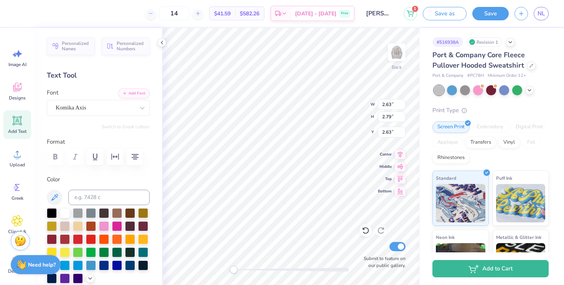
type input "2.63"
click at [190, 267] on div "Back Submit to feature on our public gallery." at bounding box center [291, 156] width 258 height 257
click at [394, 55] on img at bounding box center [396, 52] width 31 height 31
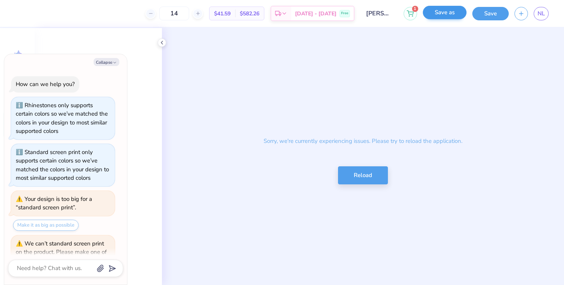
scroll to position [34, 0]
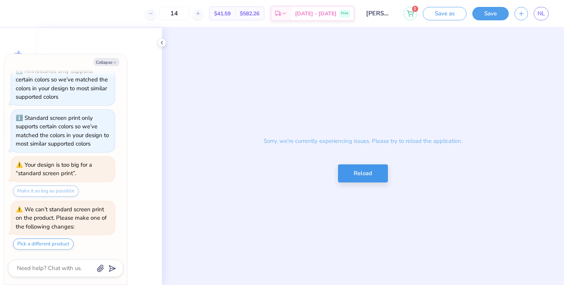
click at [364, 173] on button "Reload" at bounding box center [363, 173] width 50 height 18
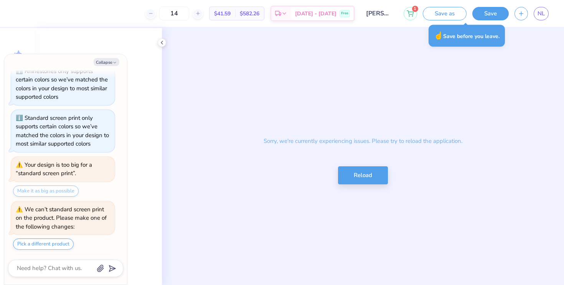
scroll to position [75, 0]
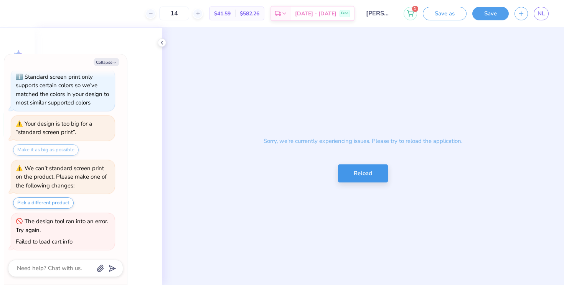
click at [377, 175] on button "Reload" at bounding box center [363, 173] width 50 height 18
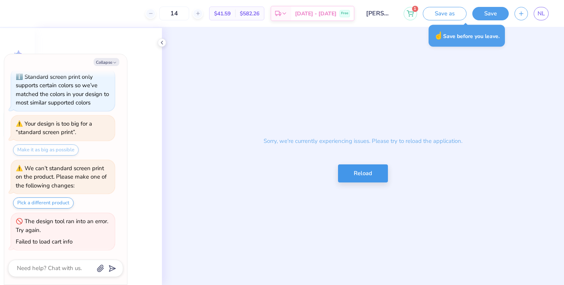
type textarea "x"
click at [354, 168] on button "Reload" at bounding box center [363, 173] width 50 height 18
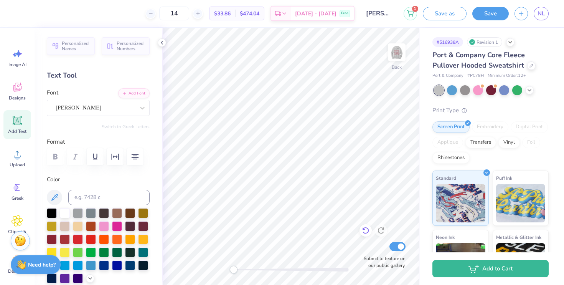
click at [366, 226] on icon at bounding box center [366, 230] width 8 height 8
click at [97, 105] on div "[PERSON_NAME]" at bounding box center [95, 108] width 81 height 12
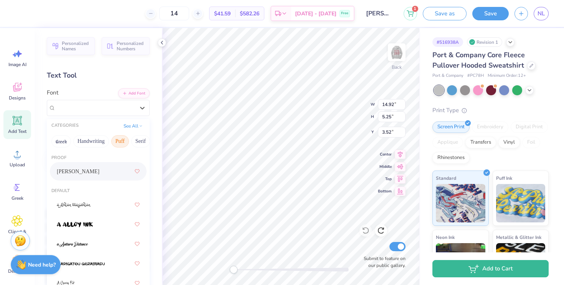
click at [125, 141] on button "Puff" at bounding box center [120, 141] width 18 height 12
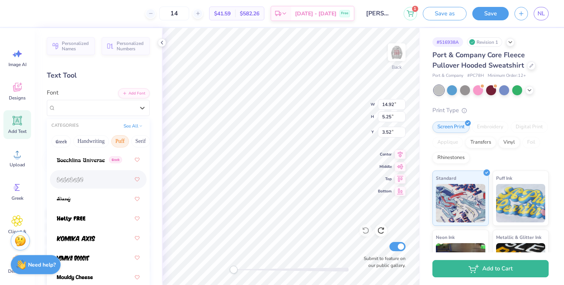
scroll to position [73, 0]
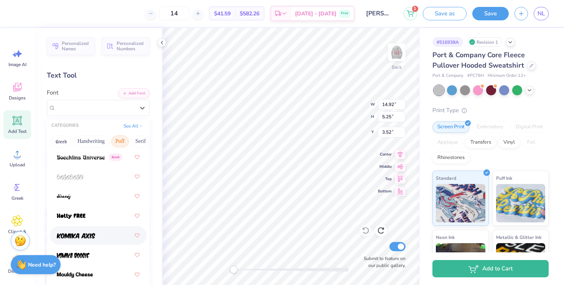
click at [89, 231] on div at bounding box center [98, 235] width 83 height 14
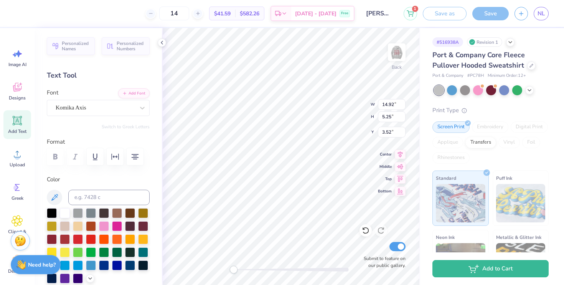
scroll to position [0, 0]
type textarea "[PERSON_NAME] Vball 2025"
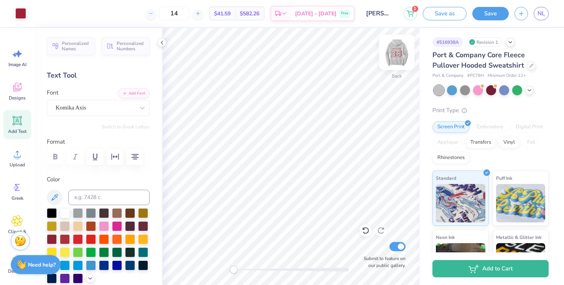
click at [403, 54] on img at bounding box center [396, 52] width 31 height 31
click at [397, 56] on img at bounding box center [396, 52] width 31 height 31
click at [401, 51] on img at bounding box center [396, 52] width 31 height 31
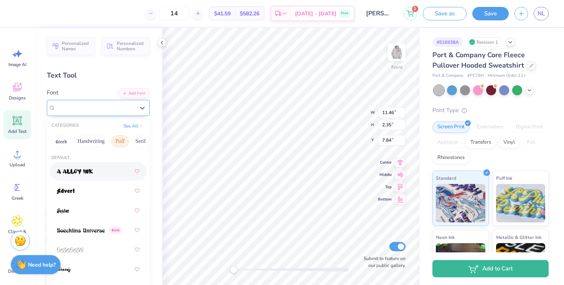
click at [53, 105] on div "[PERSON_NAME]" at bounding box center [98, 108] width 103 height 16
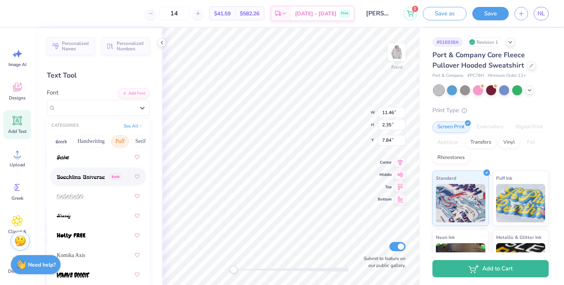
scroll to position [58, 0]
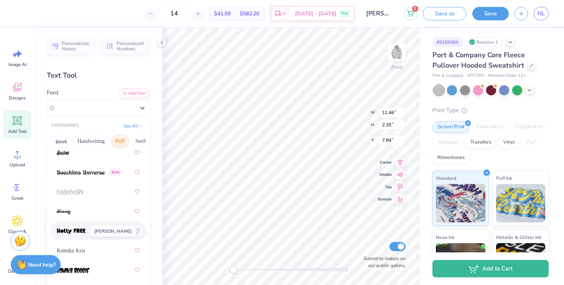
click at [78, 231] on img at bounding box center [71, 230] width 29 height 5
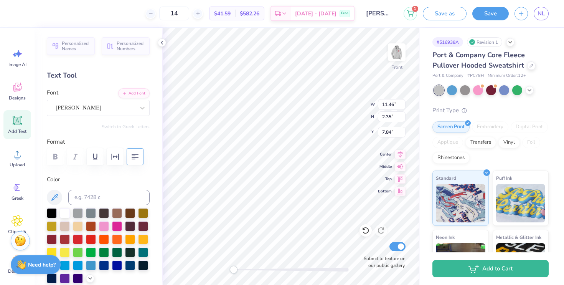
type input "13.17"
type input "8.11"
type input "11.09"
click at [106, 102] on div "Komika Glaze" at bounding box center [95, 108] width 81 height 12
click at [117, 110] on div "Komika Glaze" at bounding box center [95, 108] width 81 height 12
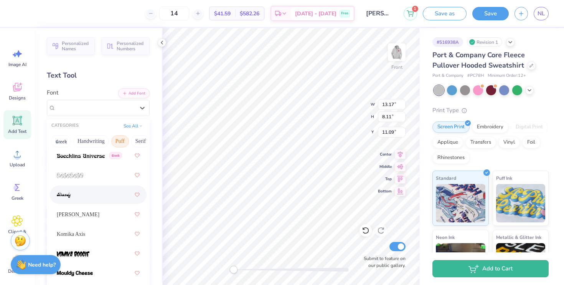
scroll to position [76, 0]
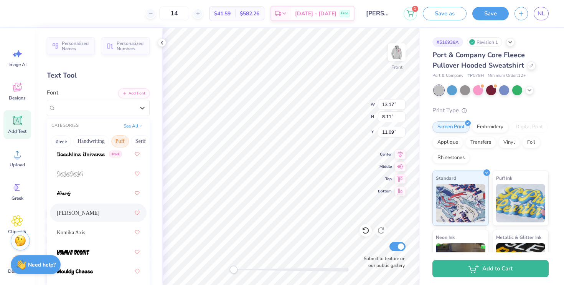
click at [87, 217] on div "Holly FREE" at bounding box center [98, 213] width 83 height 14
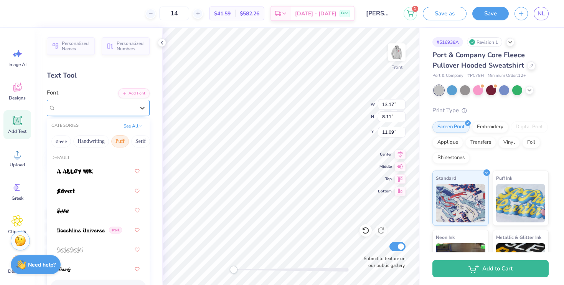
click at [87, 112] on div at bounding box center [95, 107] width 79 height 10
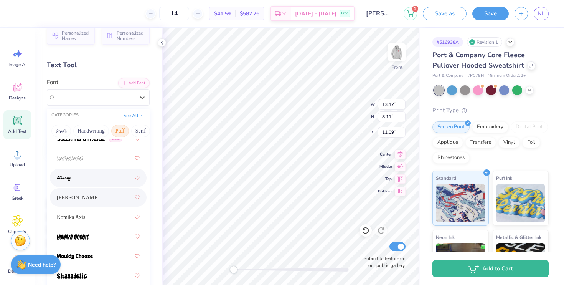
scroll to position [30, 0]
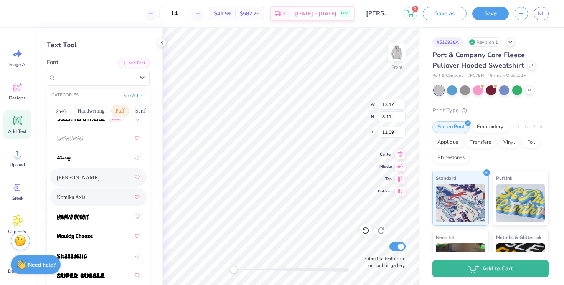
click at [99, 195] on div "Komika Axis" at bounding box center [98, 197] width 83 height 14
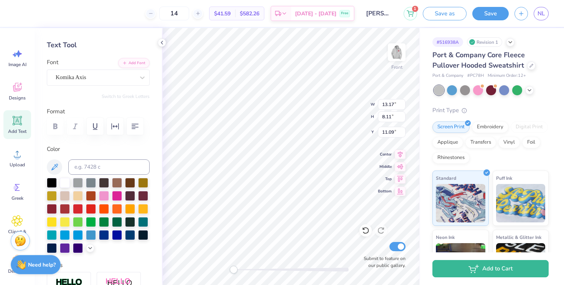
type input "10.85"
type input "2.43"
type input "7.80"
click at [120, 83] on div "Holly FREE" at bounding box center [98, 77] width 103 height 16
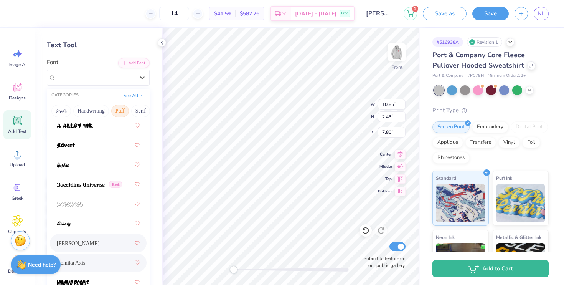
scroll to position [15, 0]
click at [100, 265] on div "Komika Axis" at bounding box center [98, 263] width 83 height 14
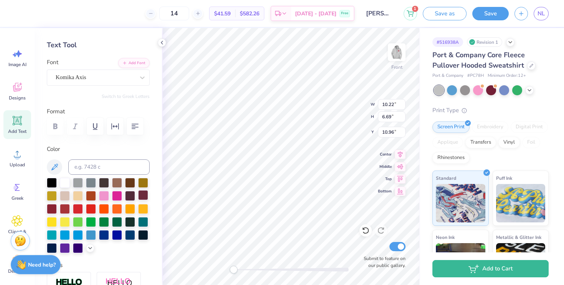
type input "13.23"
type input "2.54"
type input "7.76"
type input "10.22"
type input "6.69"
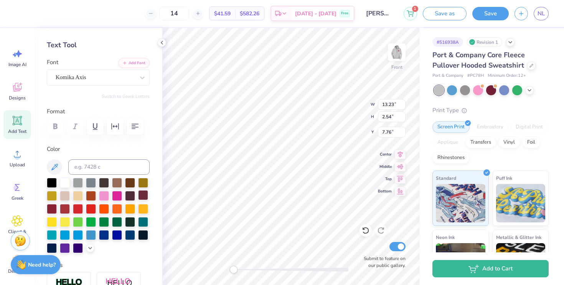
type input "10.97"
click at [398, 50] on img at bounding box center [396, 52] width 31 height 31
click at [397, 50] on img at bounding box center [396, 52] width 31 height 31
click at [491, 14] on button "Save" at bounding box center [490, 12] width 36 height 13
click at [396, 52] on img at bounding box center [396, 52] width 31 height 31
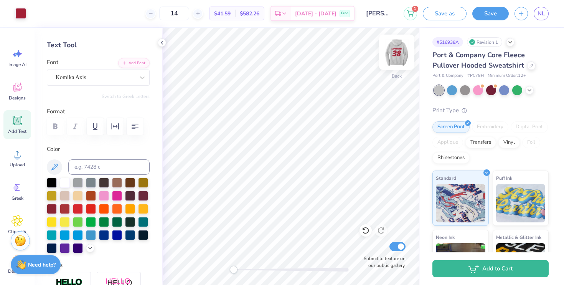
click at [396, 52] on img at bounding box center [396, 52] width 31 height 31
click at [397, 53] on img at bounding box center [396, 52] width 31 height 31
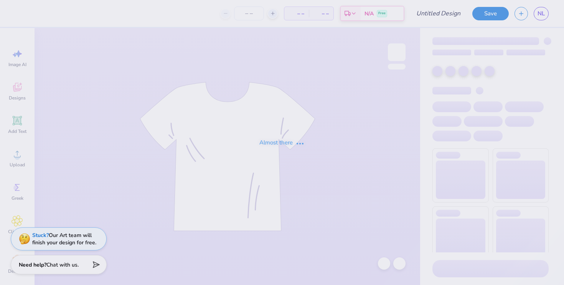
type input "[PERSON_NAME] vball"
type input "14"
